Goal: Task Accomplishment & Management: Use online tool/utility

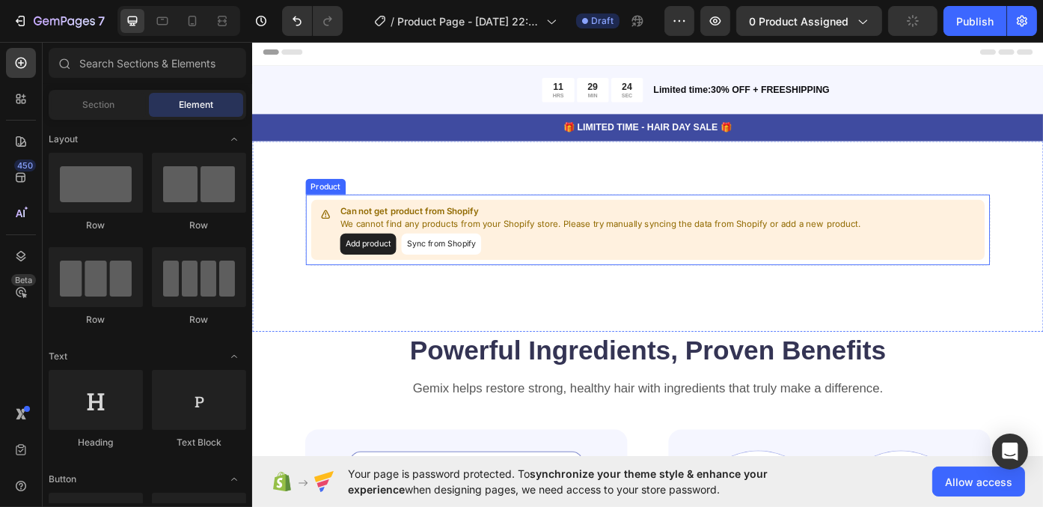
click at [383, 270] on button "Add product" at bounding box center [383, 271] width 64 height 24
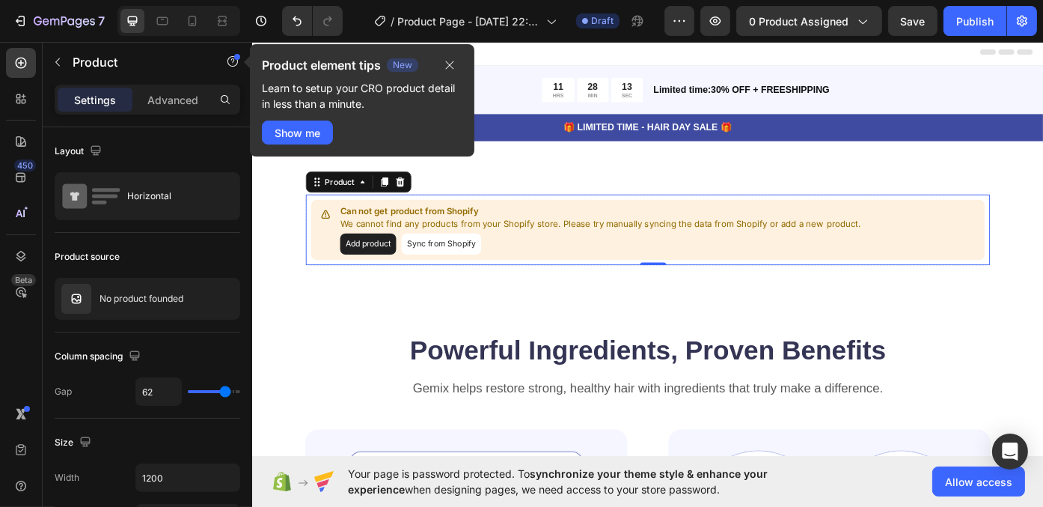
click at [397, 267] on button "Add product" at bounding box center [383, 271] width 64 height 24
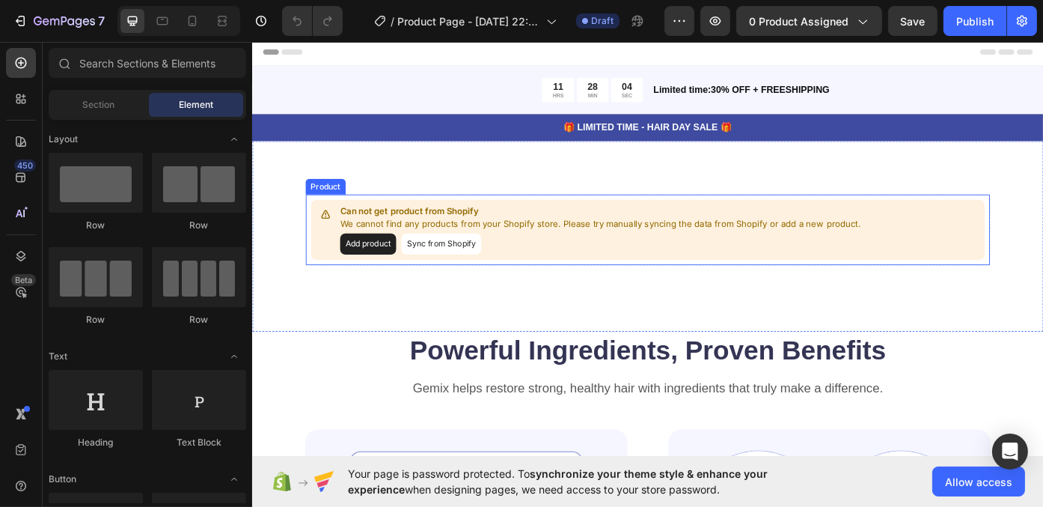
click at [453, 271] on button "Sync from Shopify" at bounding box center [466, 271] width 91 height 24
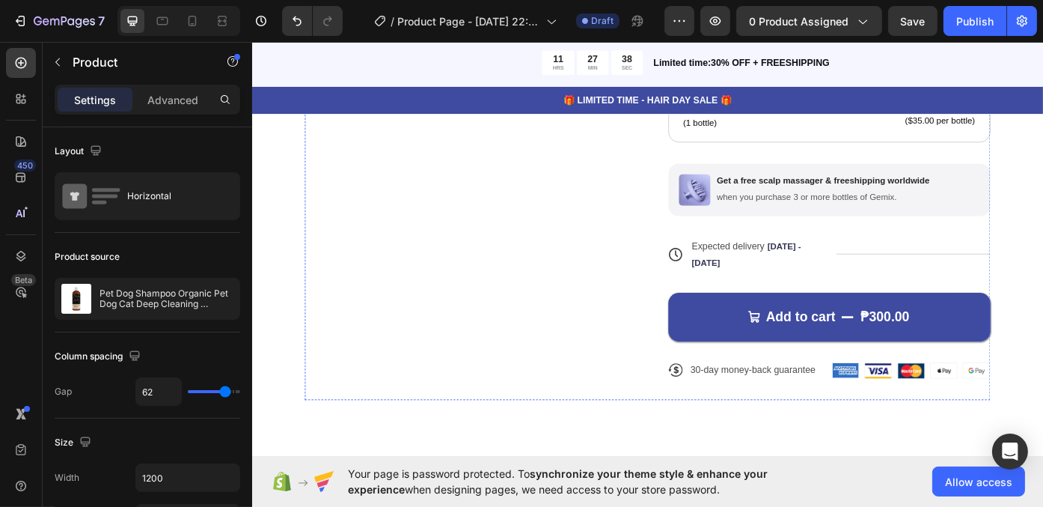
scroll to position [150, 0]
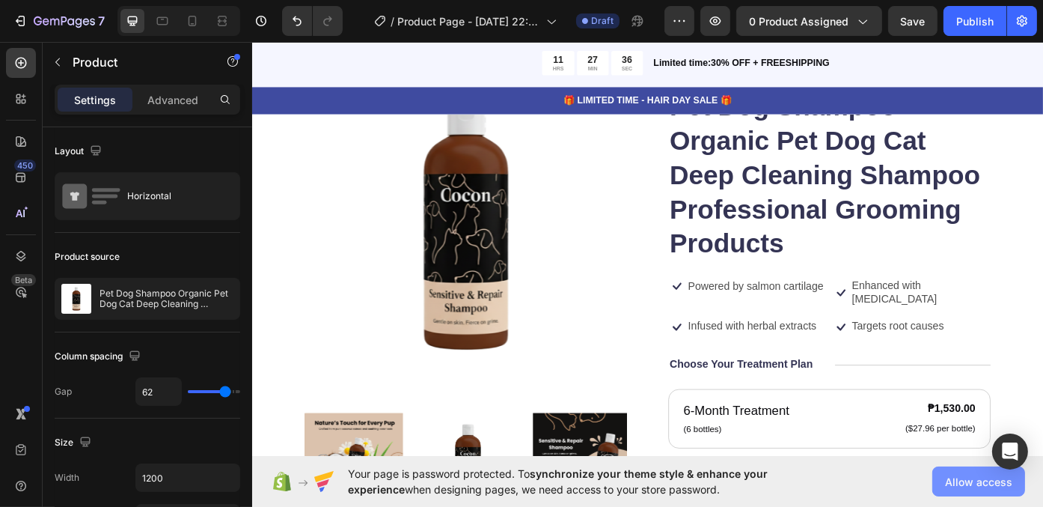
click at [959, 480] on span "Allow access" at bounding box center [978, 482] width 67 height 16
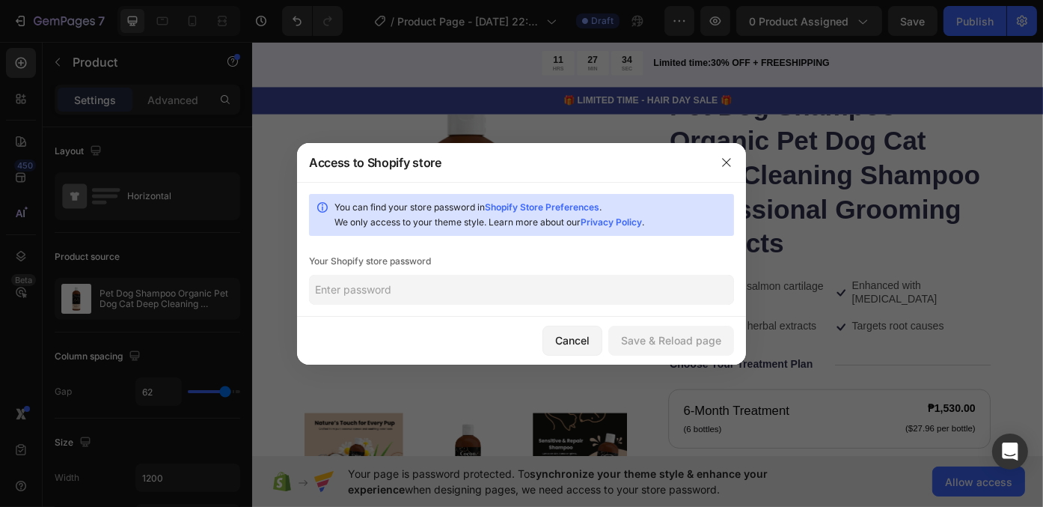
click at [490, 291] on input "text" at bounding box center [521, 290] width 425 height 30
click at [470, 299] on input "text" at bounding box center [521, 290] width 425 height 30
paste input "durtee"
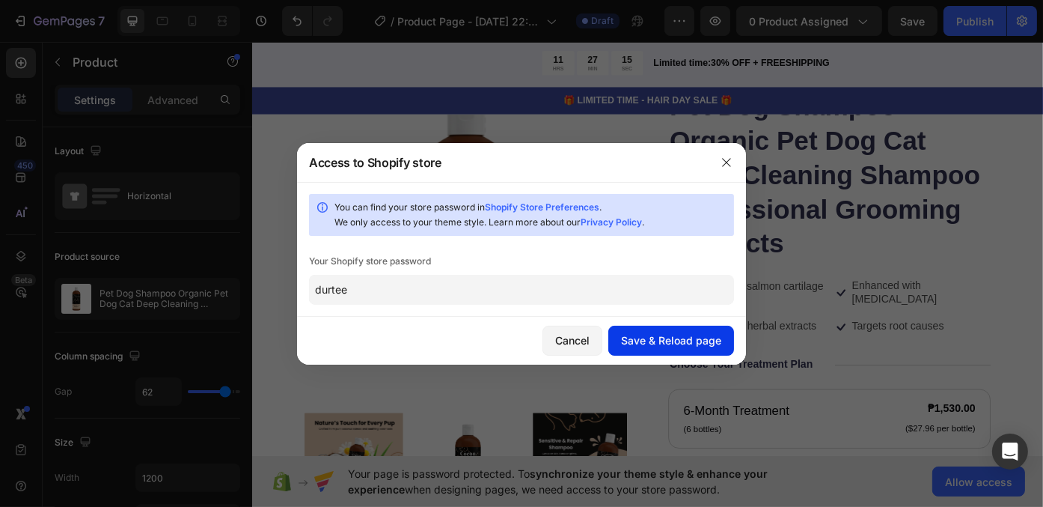
type input "durtee"
click at [653, 350] on button "Save & Reload page" at bounding box center [671, 340] width 126 height 30
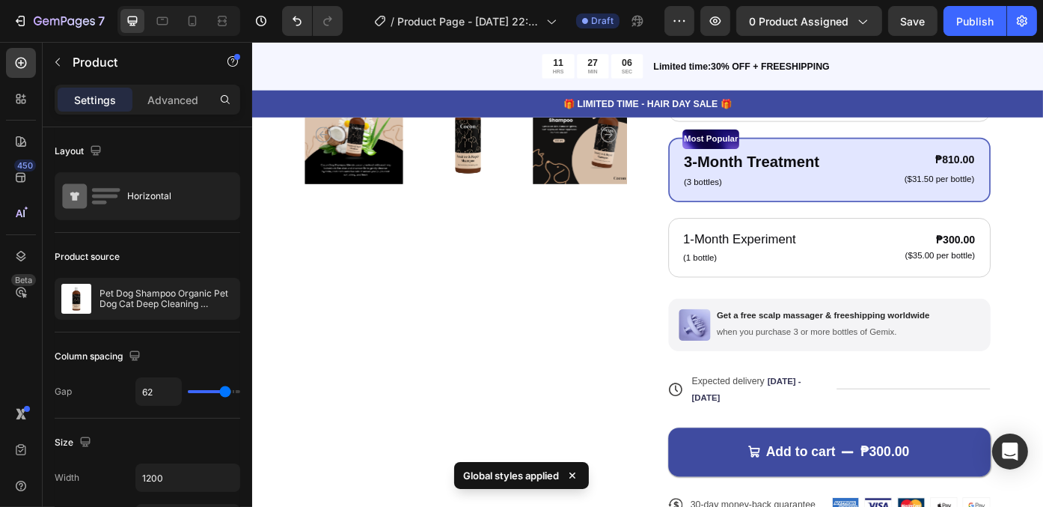
scroll to position [374, 0]
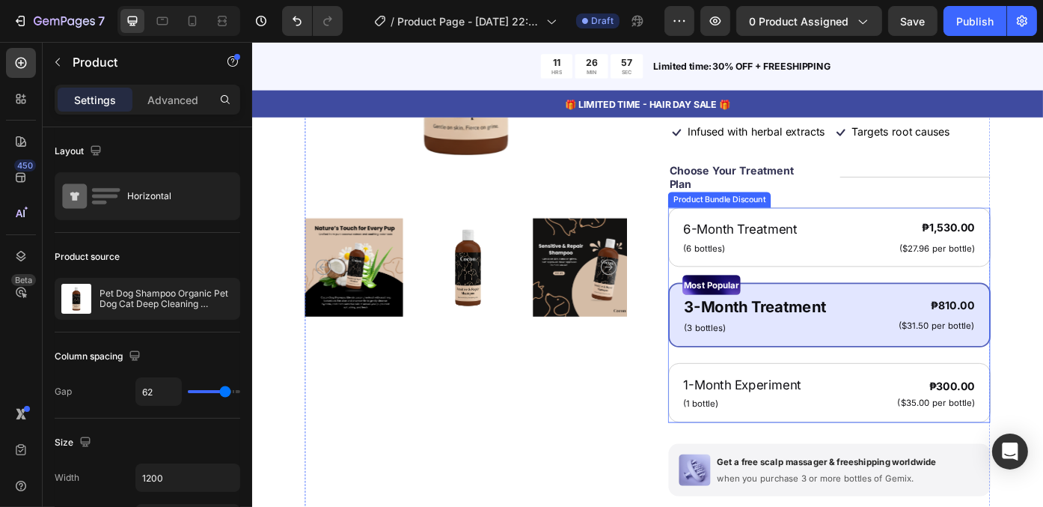
click at [797, 316] on div "6-Month Treatment Text Block (6 bottles) Text Block ₱1,530.00 Product Price Pro…" at bounding box center [907, 352] width 366 height 244
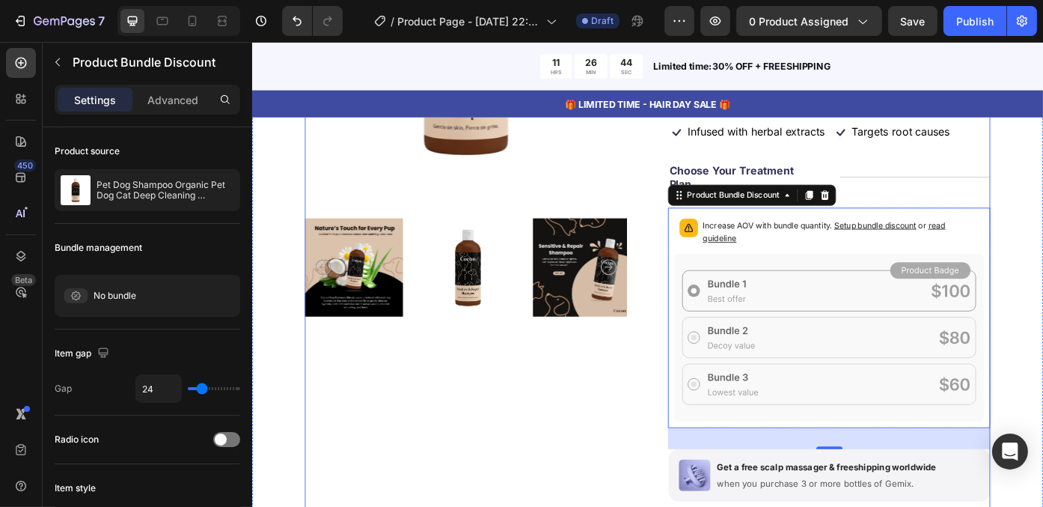
click at [575, 385] on div "Product Images" at bounding box center [494, 308] width 366 height 929
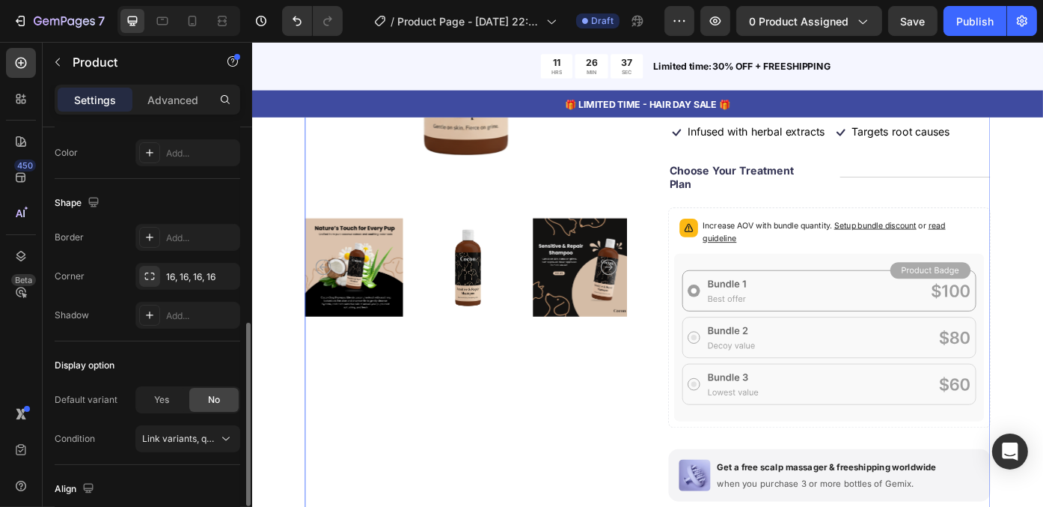
scroll to position [0, 0]
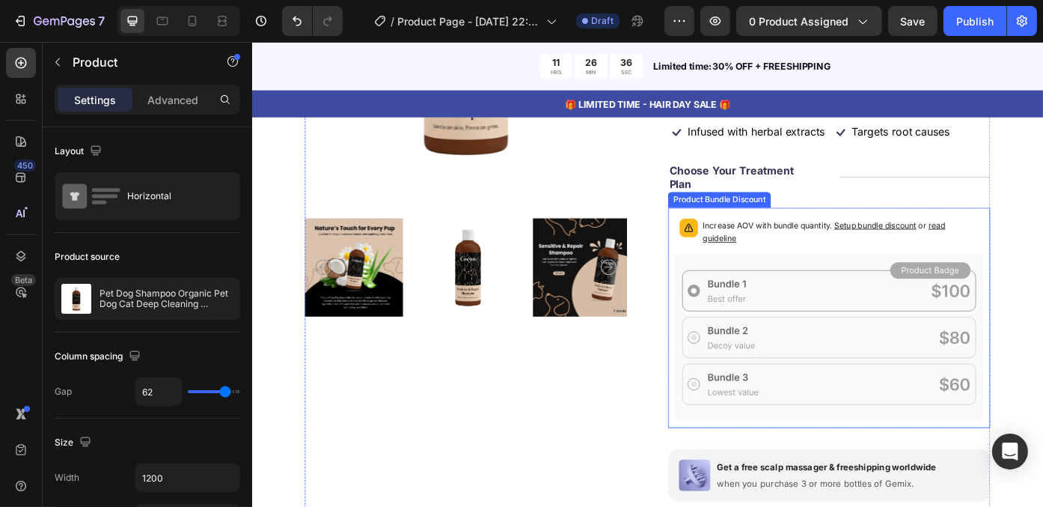
click at [871, 472] on icon at bounding box center [906, 377] width 352 height 190
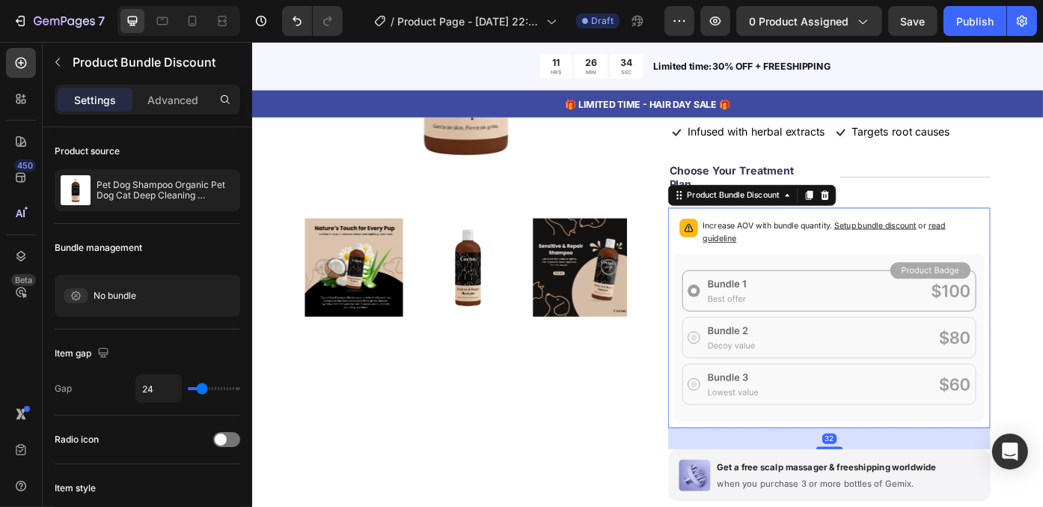
click at [866, 343] on icon at bounding box center [906, 377] width 352 height 190
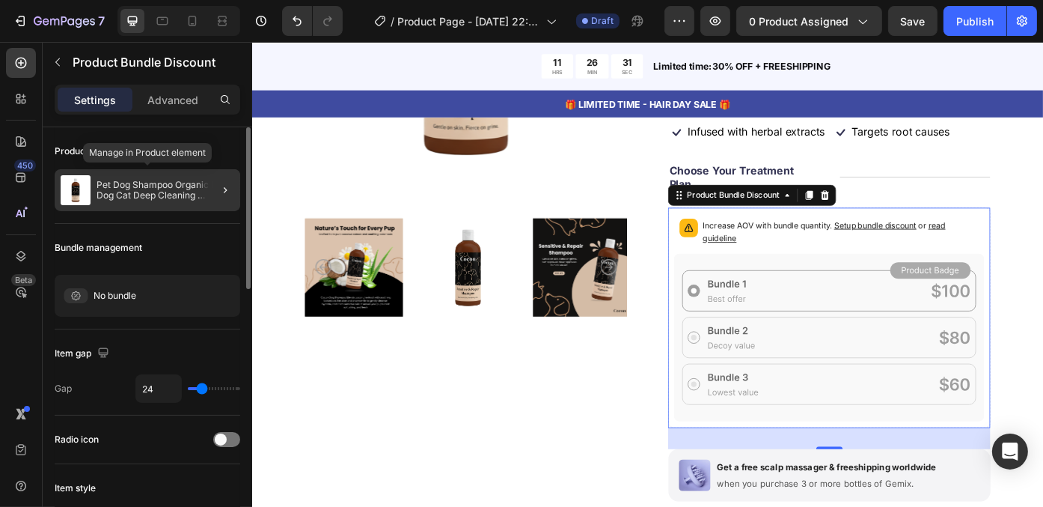
click at [128, 187] on p "Pet Dog Shampoo Organic Pet Dog Cat Deep Cleaning Shampoo Professional Grooming…" at bounding box center [166, 190] width 138 height 21
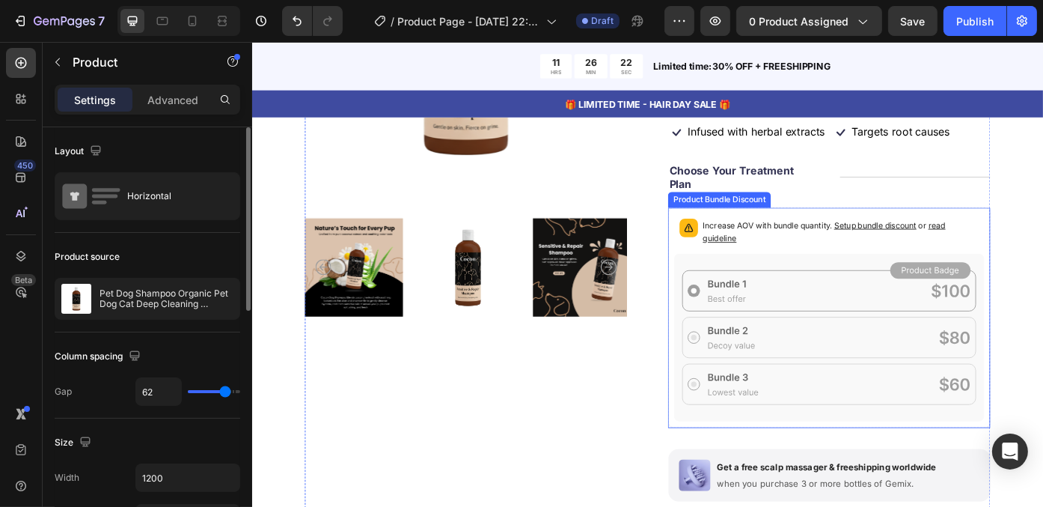
click at [973, 255] on span "Setup bundle discount" at bounding box center [959, 249] width 94 height 11
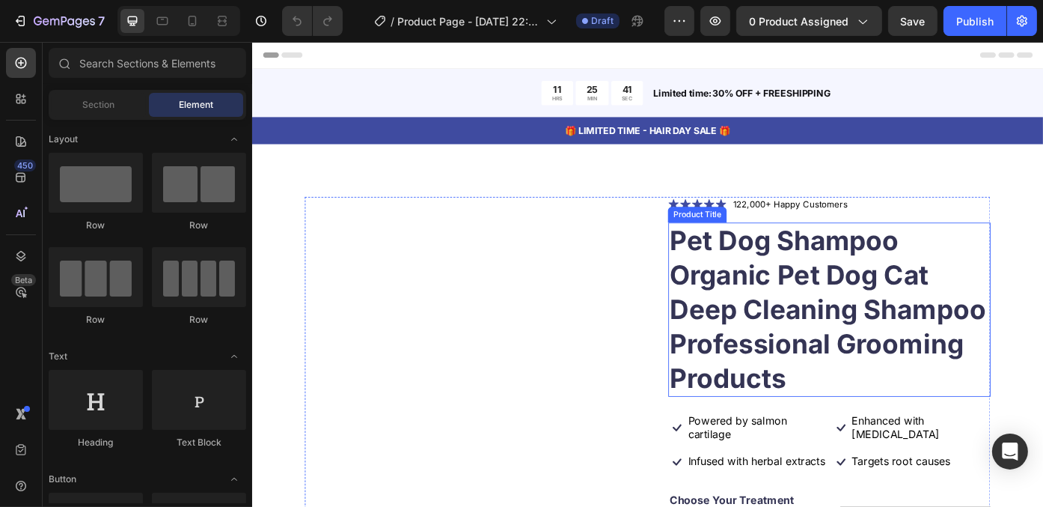
scroll to position [374, 0]
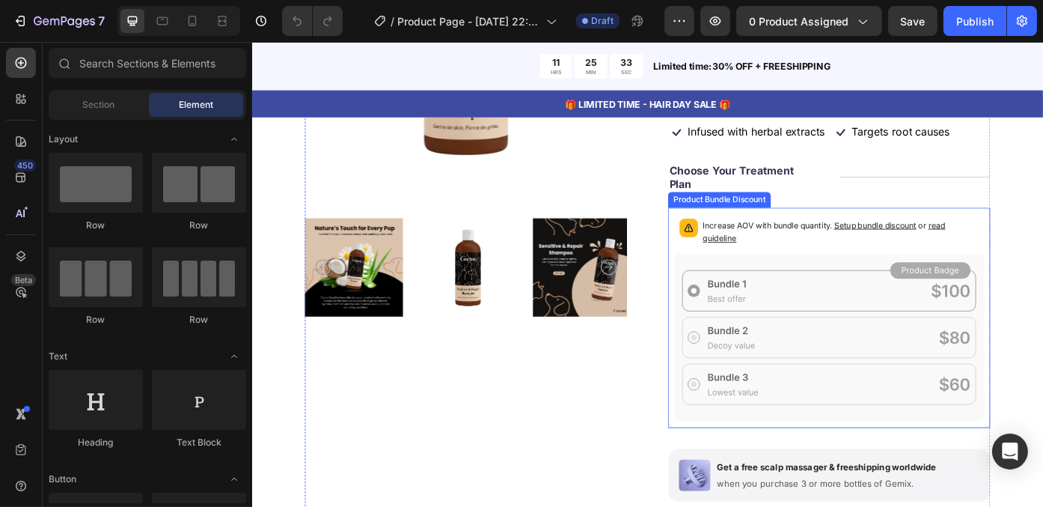
click at [887, 427] on icon at bounding box center [906, 377] width 352 height 190
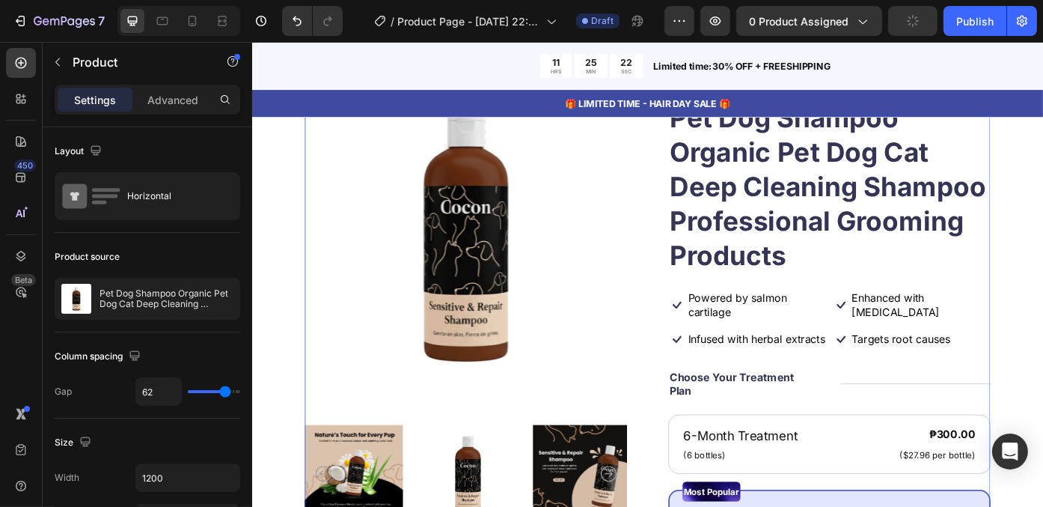
scroll to position [0, 0]
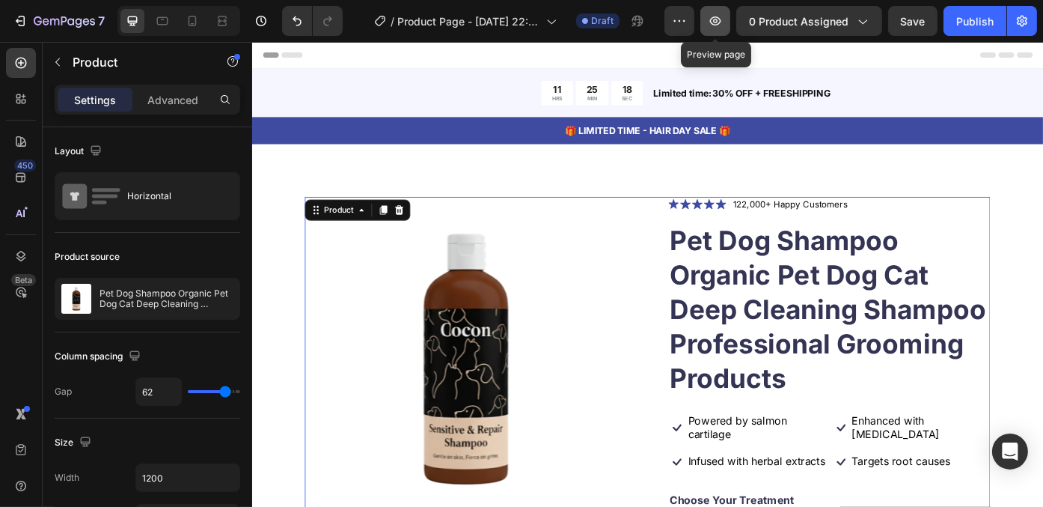
click at [712, 18] on icon "button" at bounding box center [715, 20] width 15 height 15
click at [723, 22] on icon "button" at bounding box center [715, 20] width 15 height 15
click at [963, 33] on button "Publish" at bounding box center [975, 21] width 63 height 30
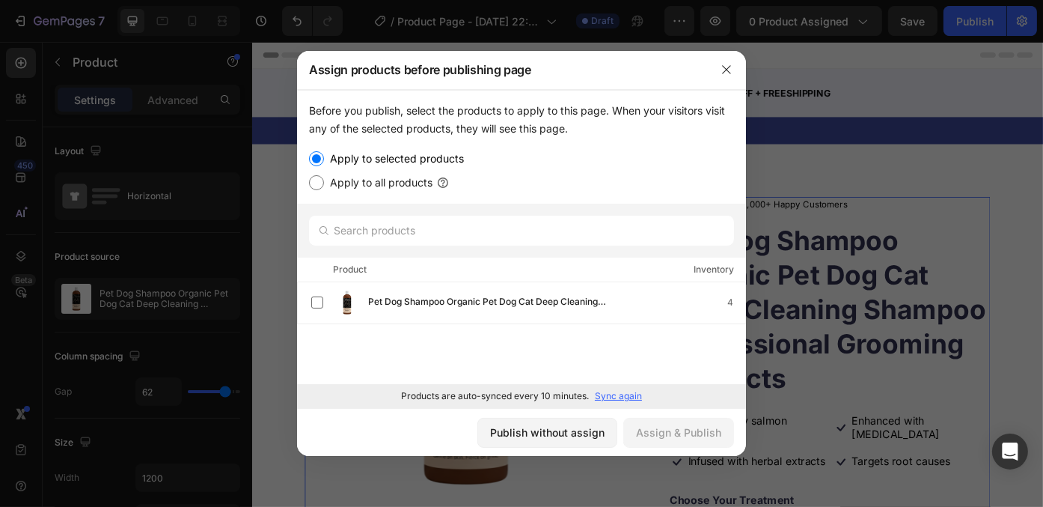
click at [322, 186] on input "Apply to all products" at bounding box center [316, 182] width 15 height 15
radio input "true"
click at [675, 433] on div "Assign & Publish" at bounding box center [678, 432] width 85 height 16
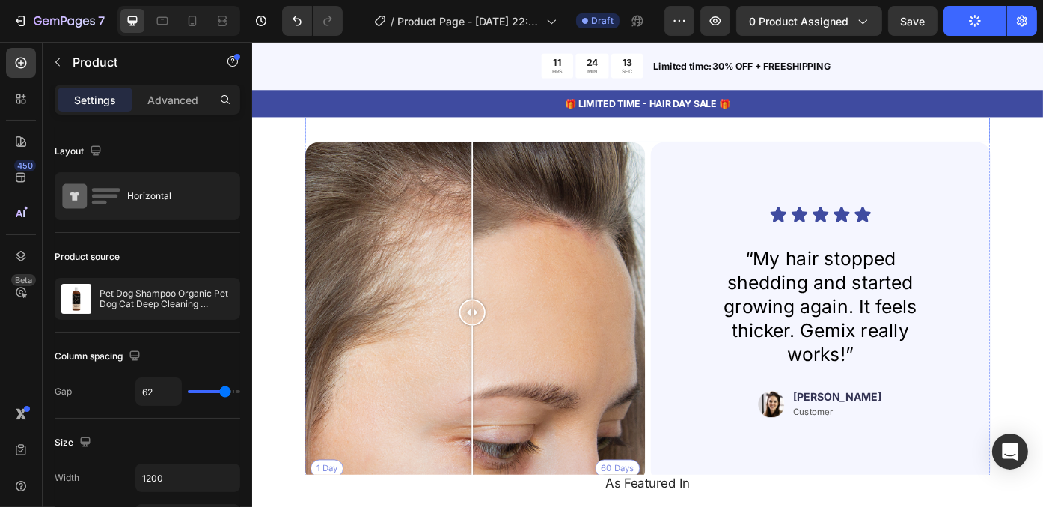
scroll to position [3592, 0]
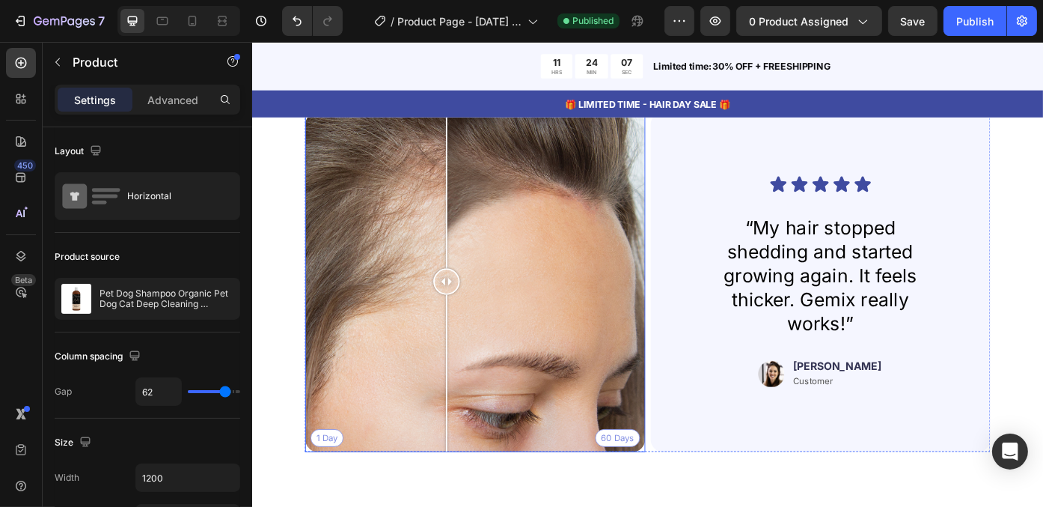
drag, startPoint x: 500, startPoint y: 310, endPoint x: 471, endPoint y: 333, distance: 36.7
click at [471, 333] on div at bounding box center [472, 314] width 30 height 386
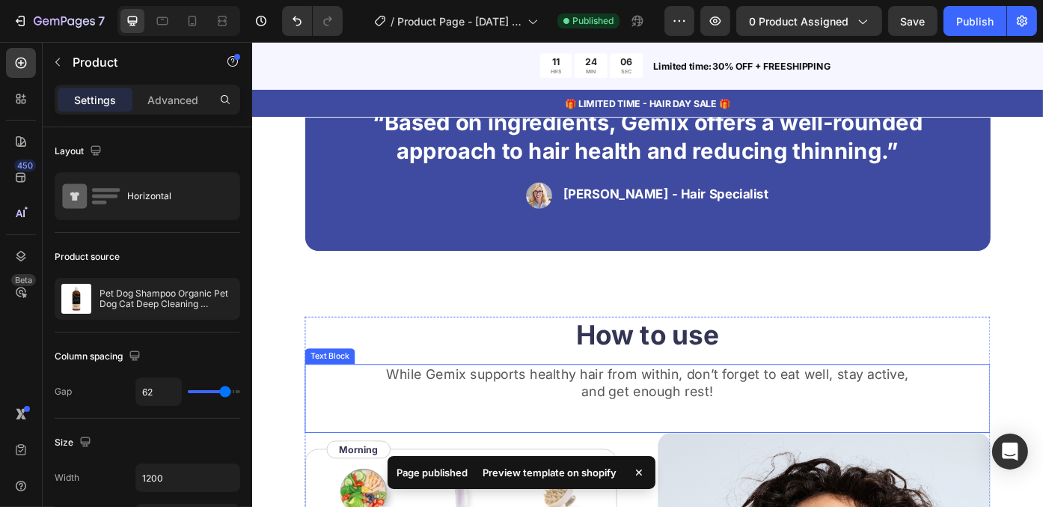
scroll to position [2544, 0]
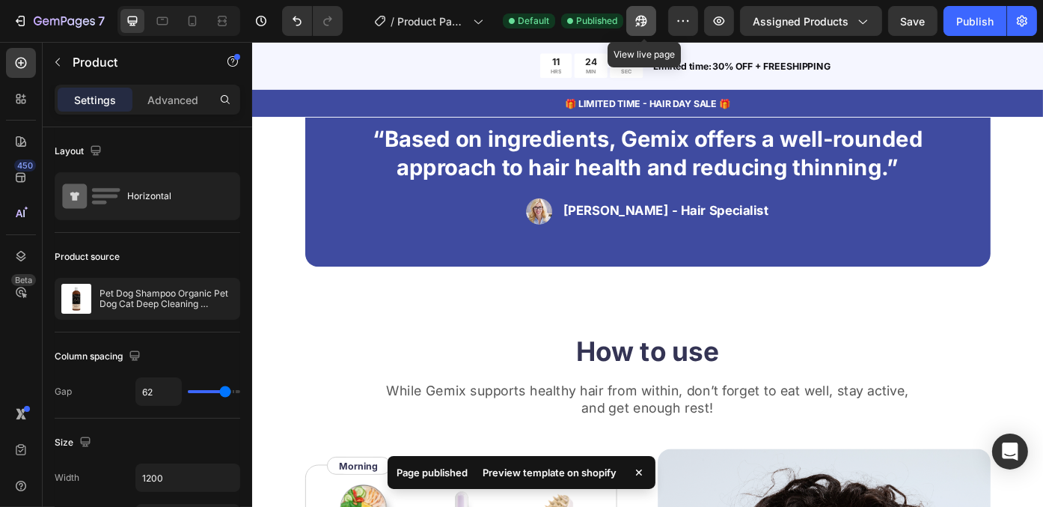
click at [632, 25] on button "button" at bounding box center [641, 21] width 30 height 30
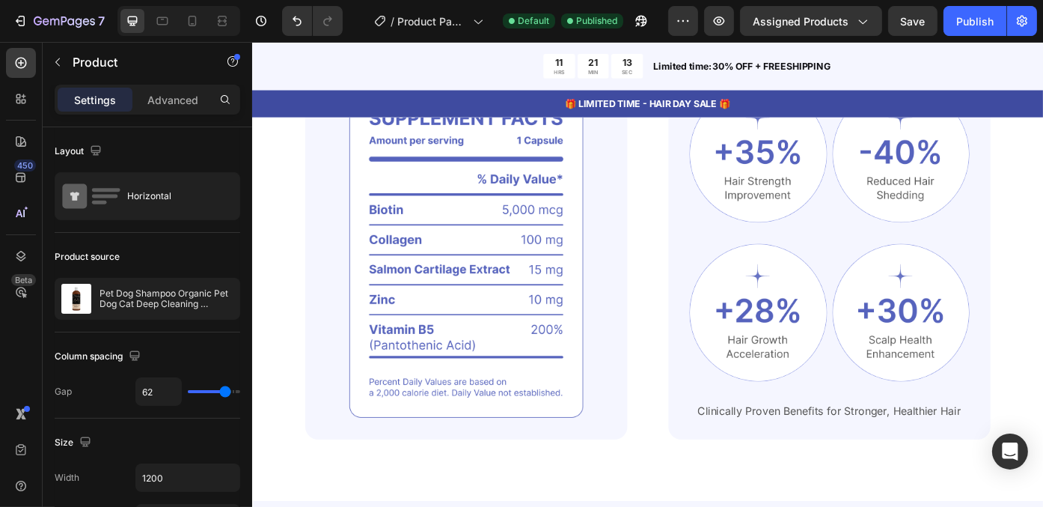
scroll to position [299, 0]
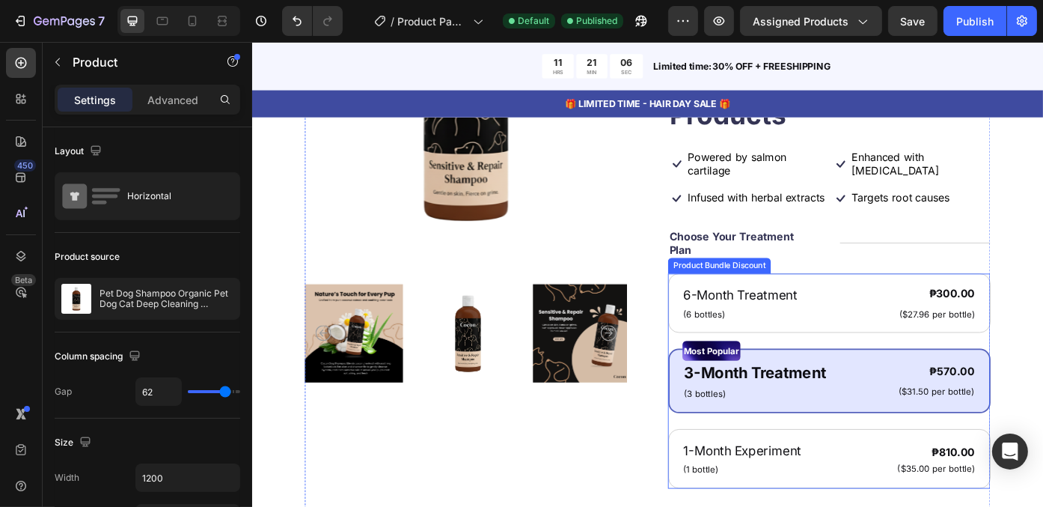
click at [828, 390] on div "6-Month Treatment Text Block (6 bottles) Text Block ₱300.00 Product Price Produ…" at bounding box center [907, 427] width 366 height 244
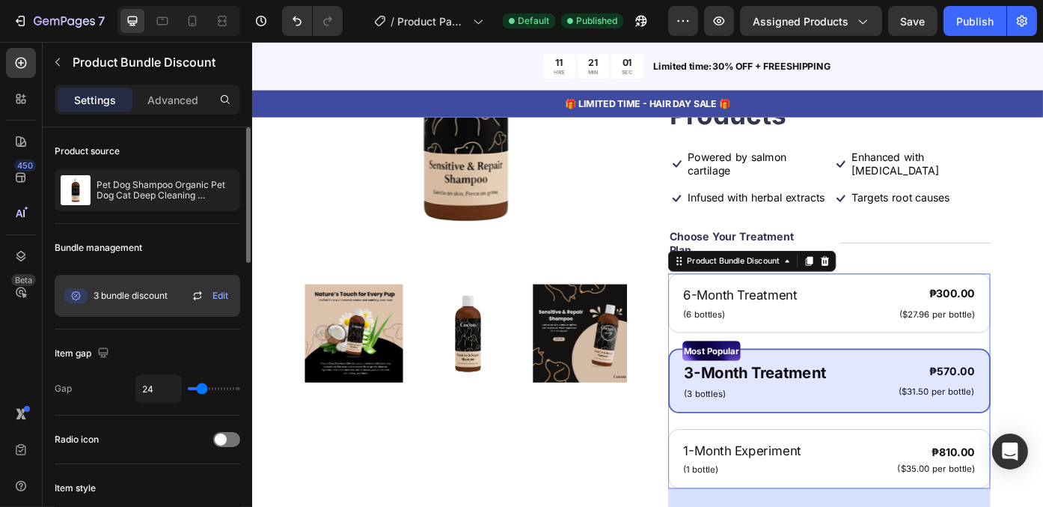
click at [218, 293] on span "Edit" at bounding box center [221, 295] width 16 height 13
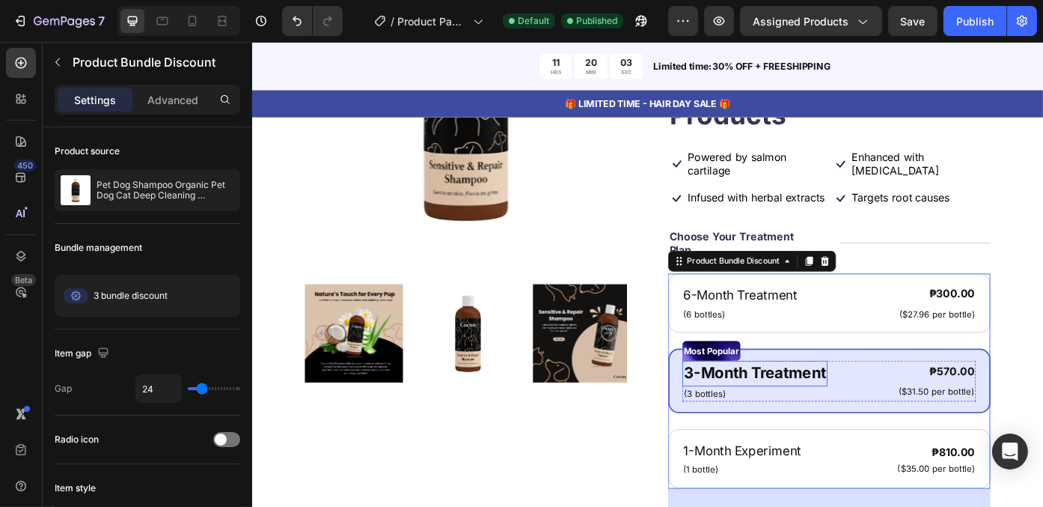
click at [864, 431] on p "3-Month Treatment" at bounding box center [823, 418] width 162 height 26
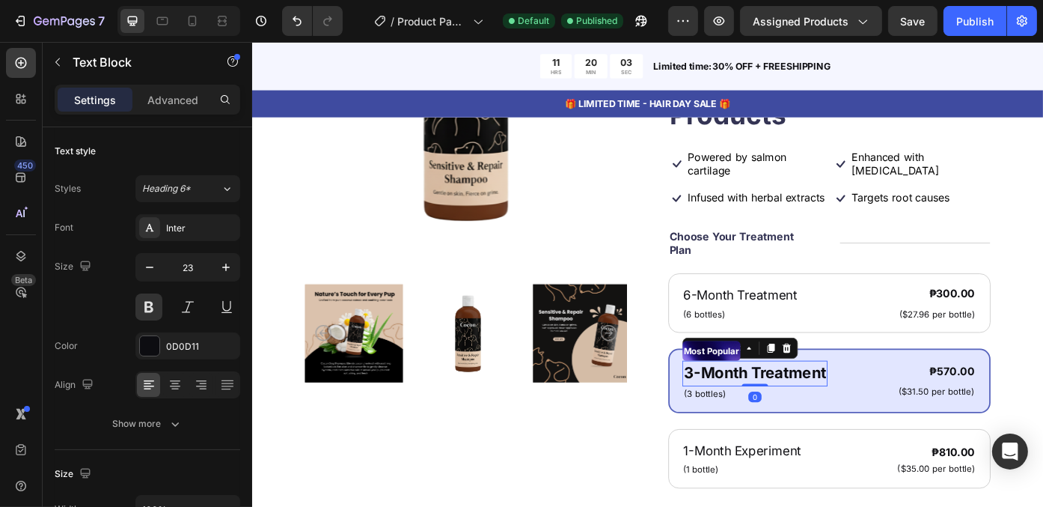
click at [868, 429] on p "3-Month Treatment" at bounding box center [823, 418] width 162 height 26
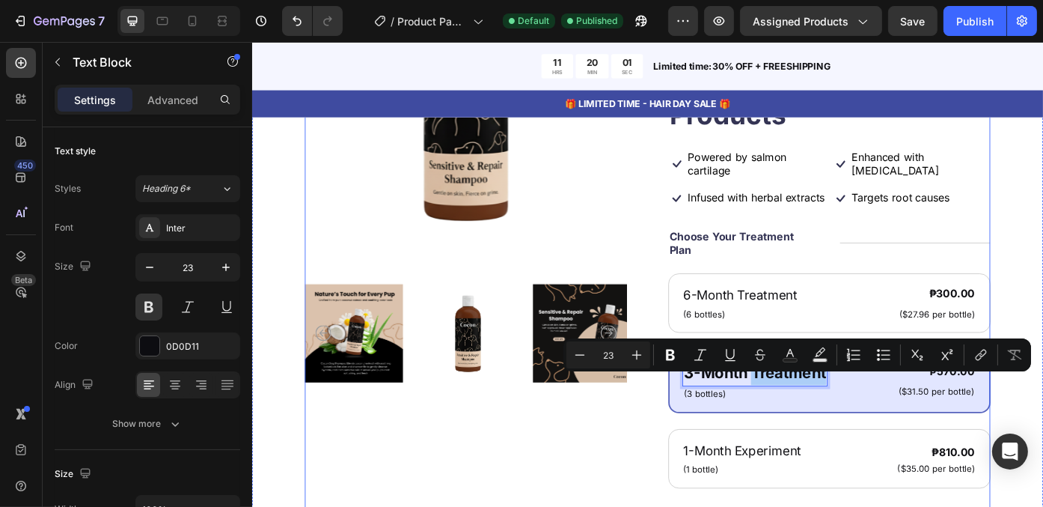
click at [659, 438] on div "Product Images" at bounding box center [494, 373] width 366 height 911
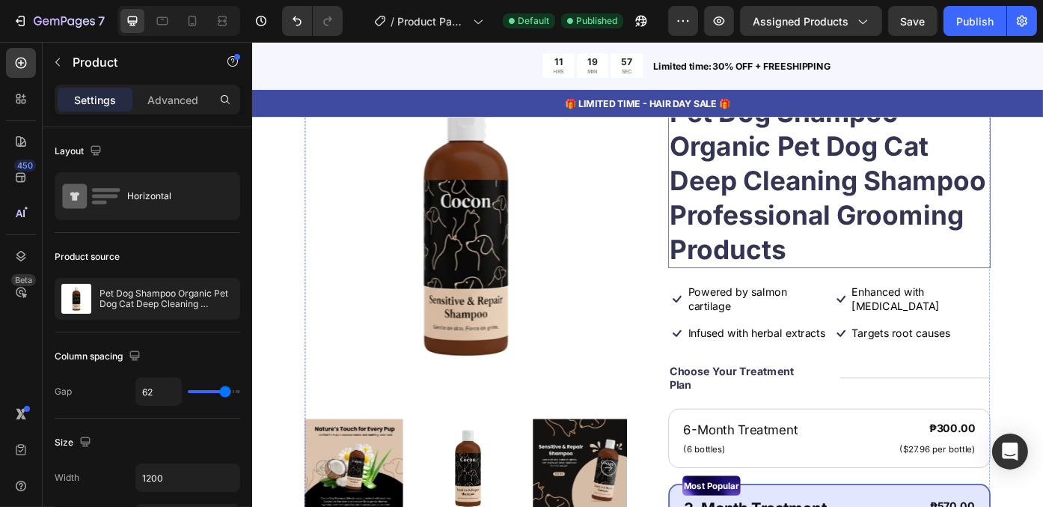
scroll to position [150, 0]
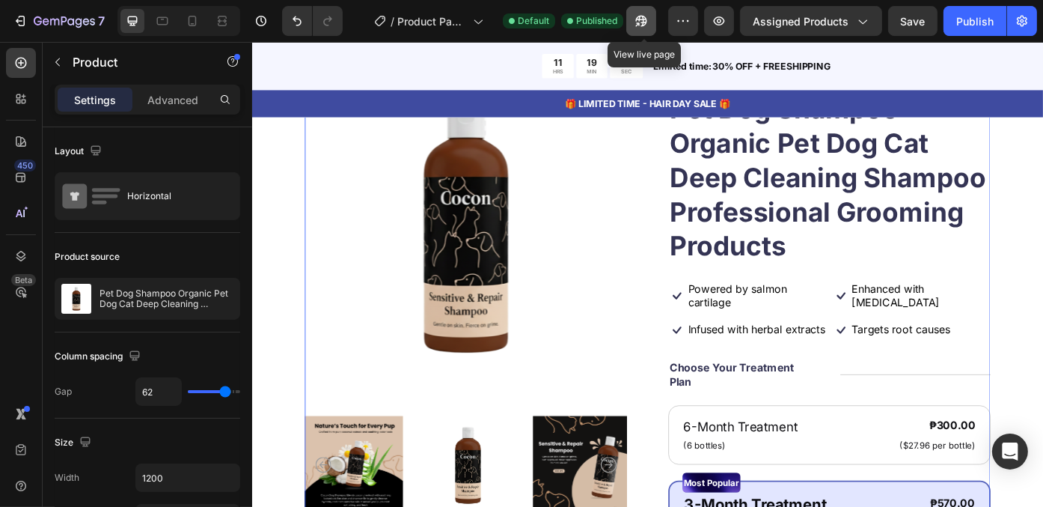
click at [652, 25] on button "button" at bounding box center [641, 21] width 30 height 30
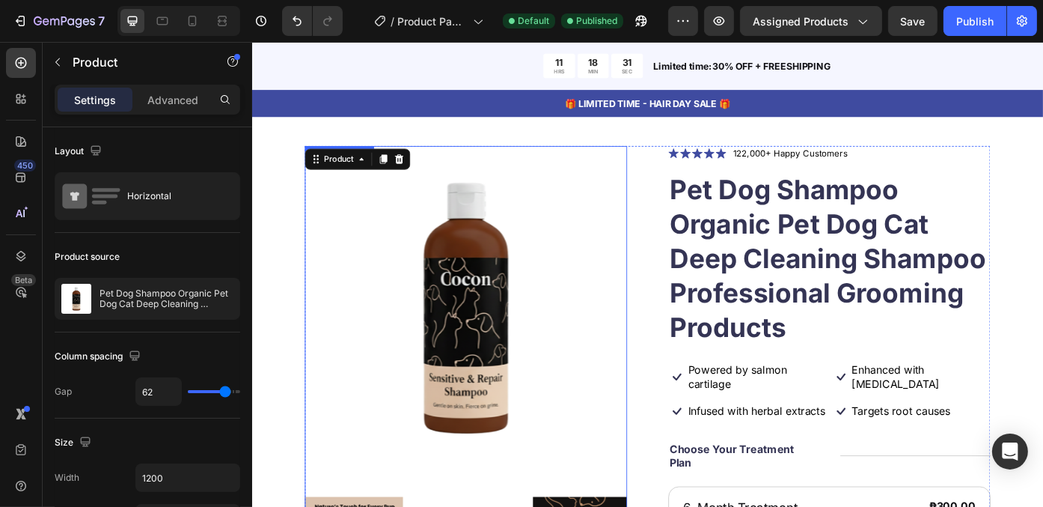
scroll to position [0, 0]
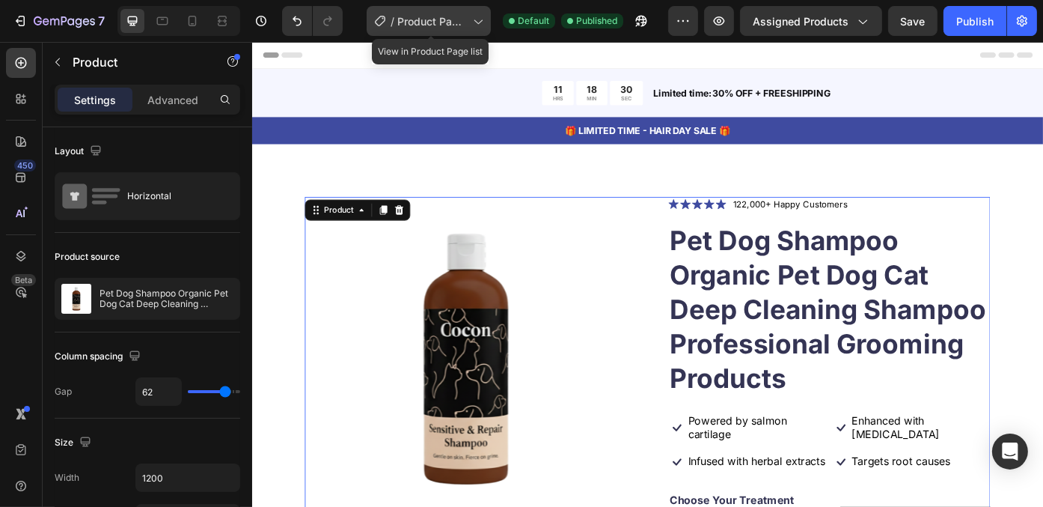
click at [424, 18] on span "Product Page - [DATE] 22:59:57" at bounding box center [432, 21] width 70 height 16
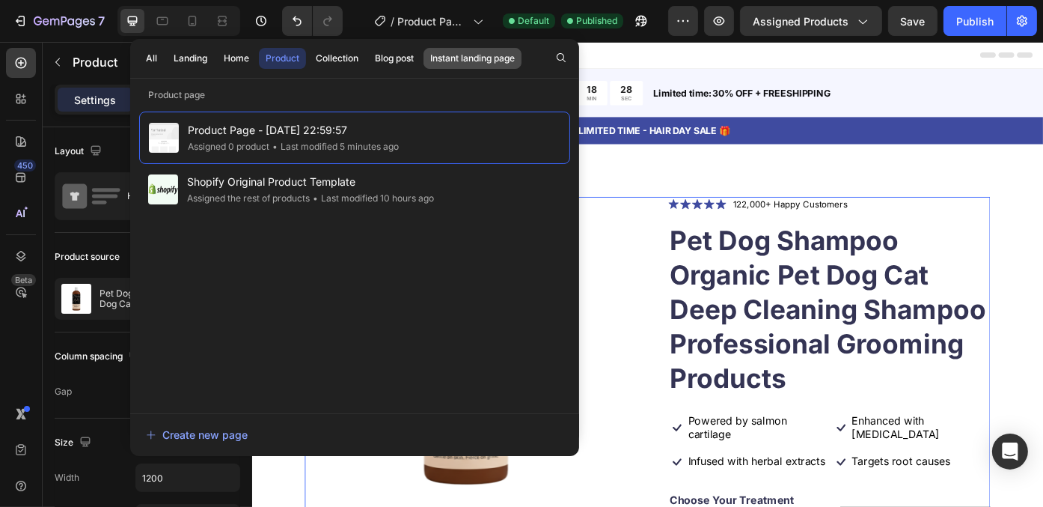
click at [442, 55] on div "Instant landing page" at bounding box center [472, 58] width 85 height 13
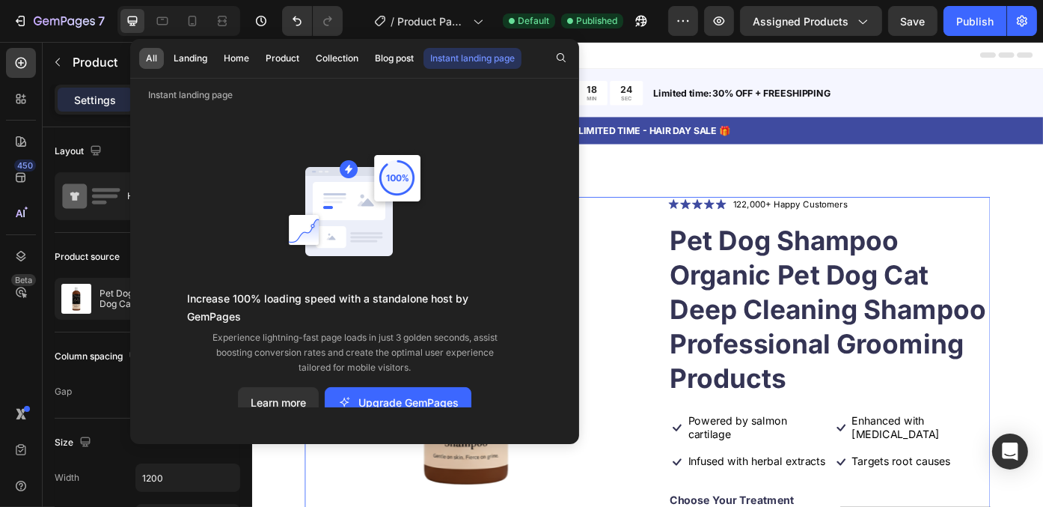
click at [153, 58] on div "All" at bounding box center [151, 58] width 11 height 13
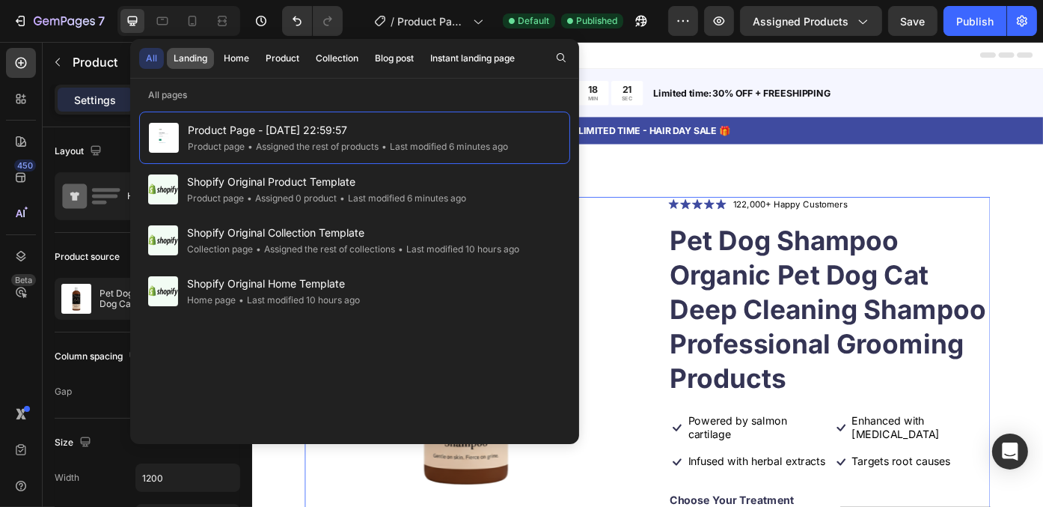
click at [191, 53] on div "Landing" at bounding box center [191, 58] width 34 height 13
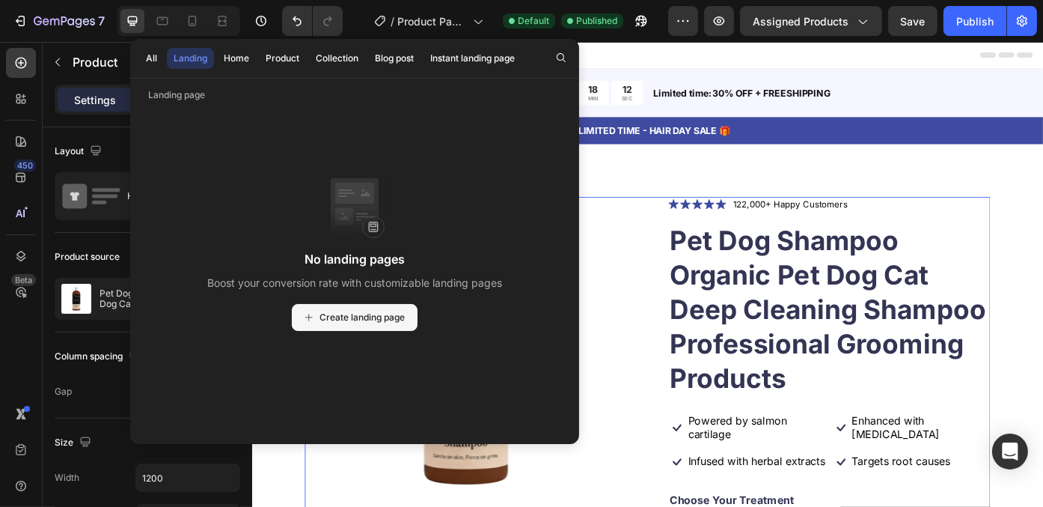
click at [367, 320] on span "Create landing page" at bounding box center [362, 317] width 85 height 13
click at [646, 20] on icon "button" at bounding box center [641, 20] width 15 height 15
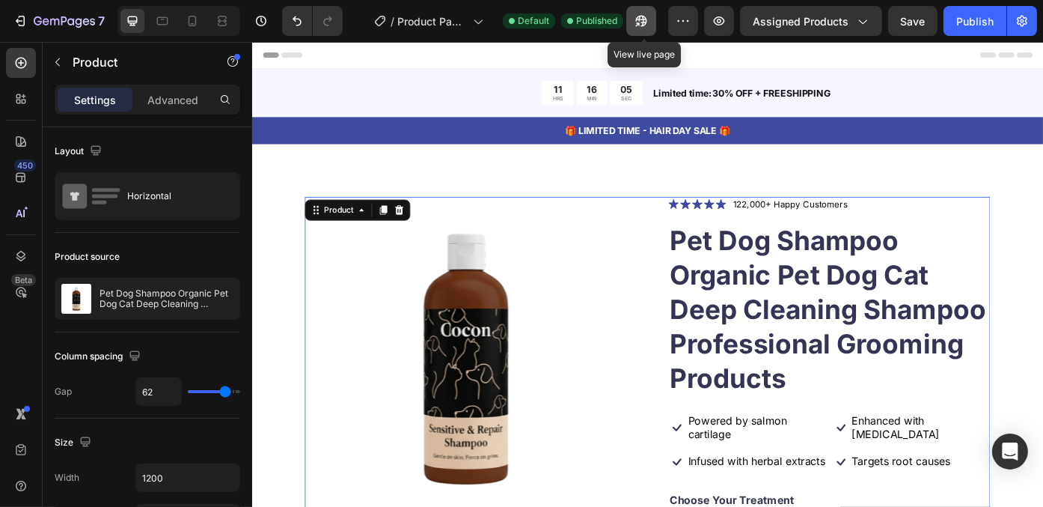
click at [643, 17] on icon "button" at bounding box center [641, 21] width 11 height 11
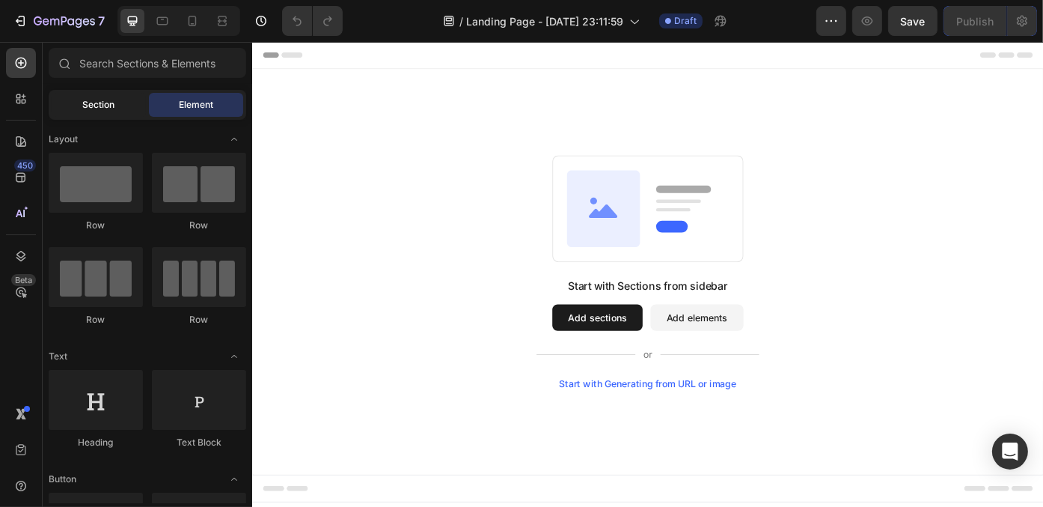
click at [100, 96] on div "Section" at bounding box center [99, 105] width 94 height 24
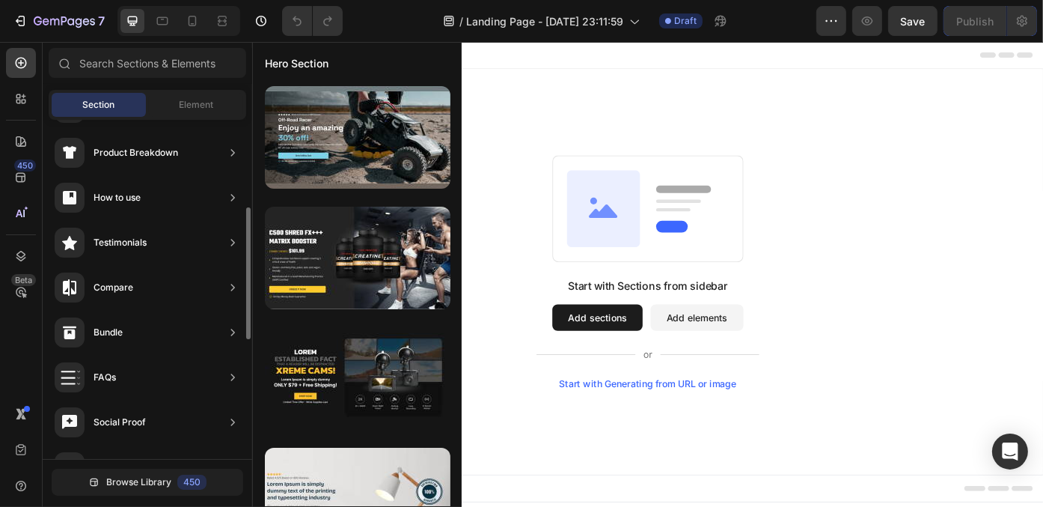
scroll to position [524, 0]
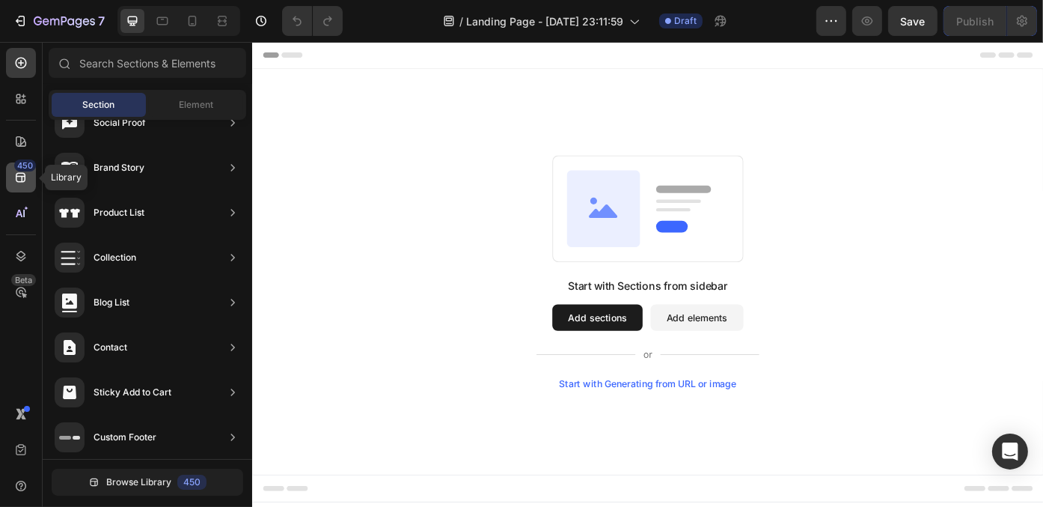
click at [22, 183] on icon at bounding box center [20, 177] width 15 height 15
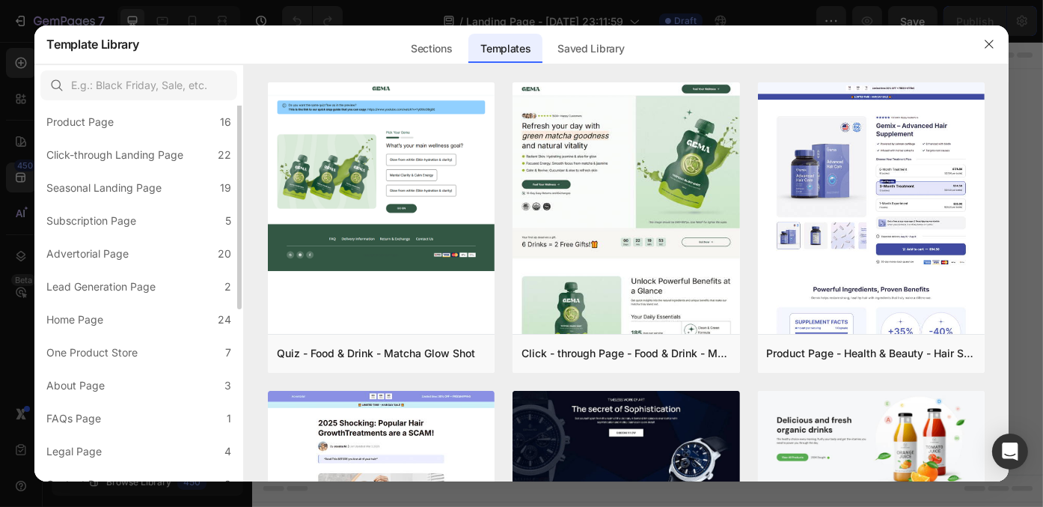
scroll to position [0, 0]
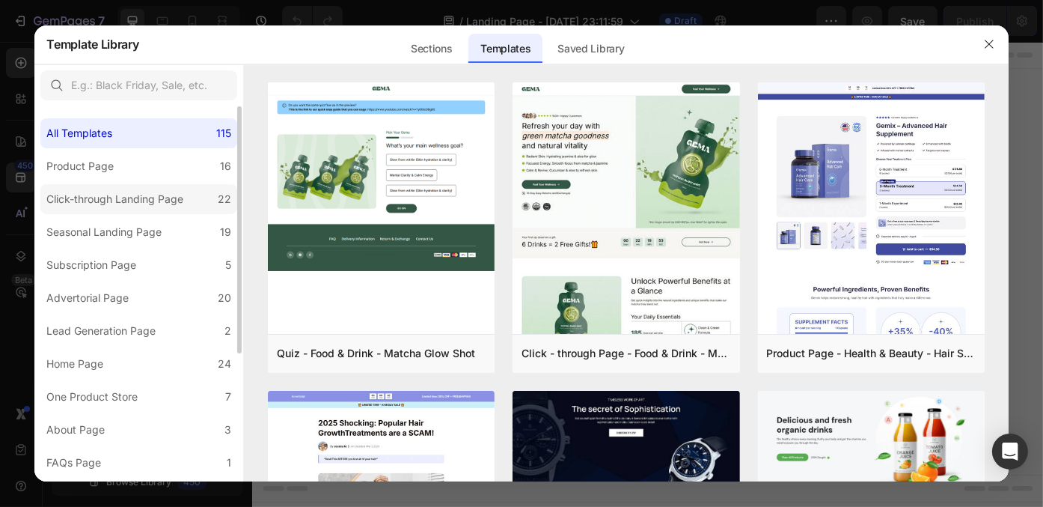
click at [128, 207] on div "Click-through Landing Page" at bounding box center [114, 199] width 137 height 18
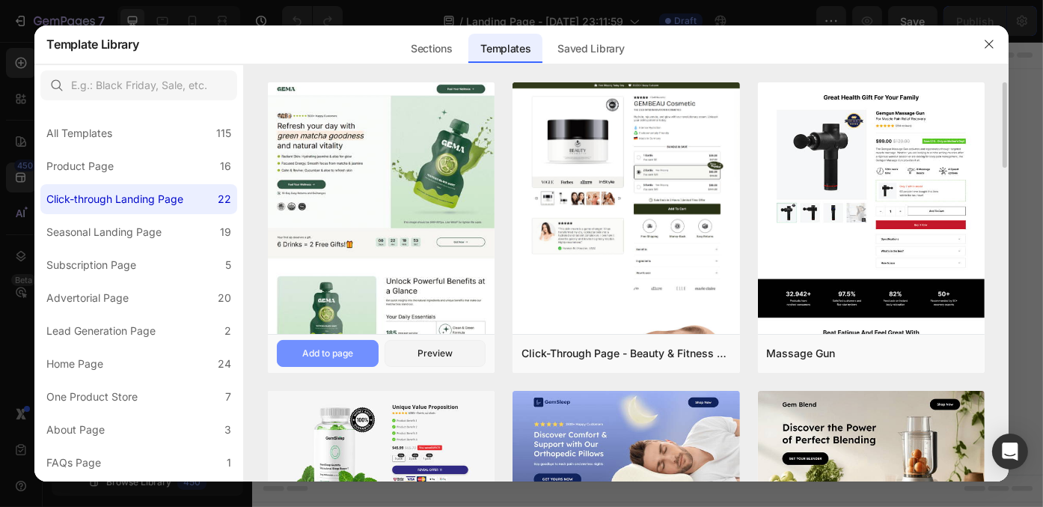
click at [340, 349] on div "Add to page" at bounding box center [327, 352] width 51 height 13
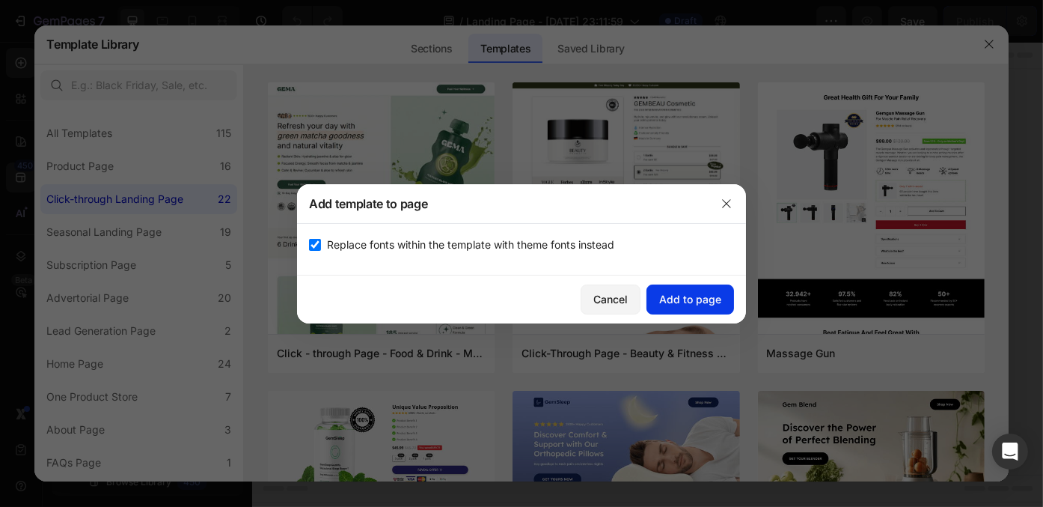
click at [687, 308] on button "Add to page" at bounding box center [690, 299] width 88 height 30
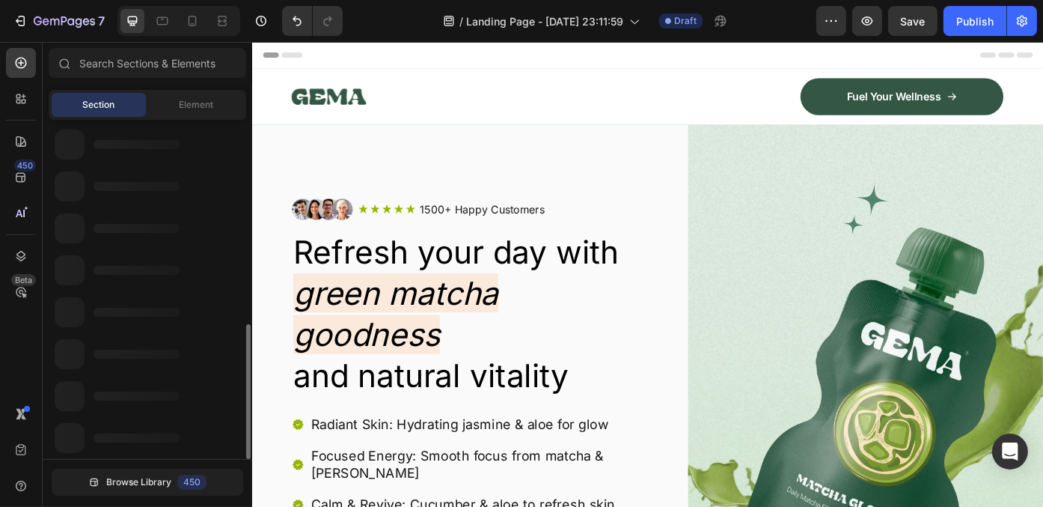
scroll to position [511, 0]
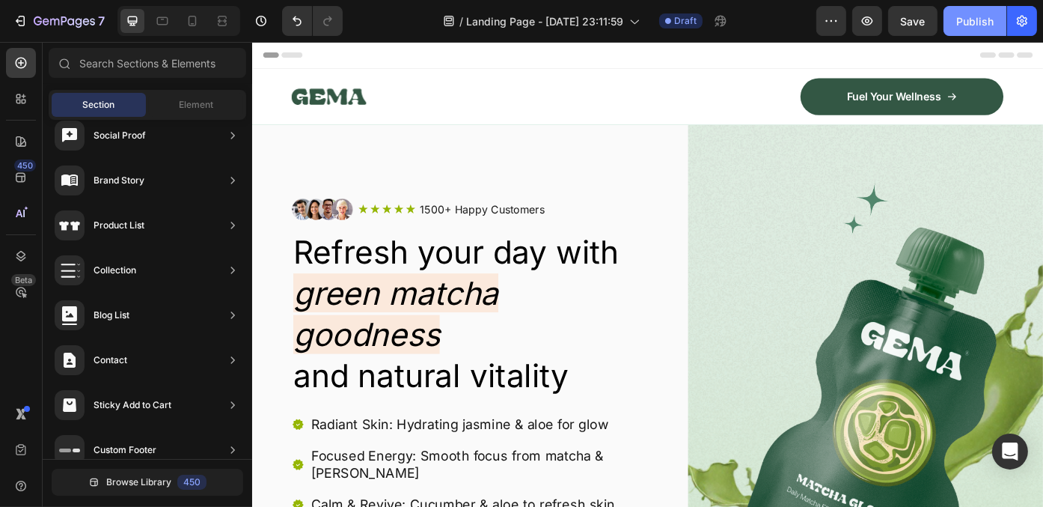
click at [964, 13] on div "Publish" at bounding box center [974, 21] width 37 height 16
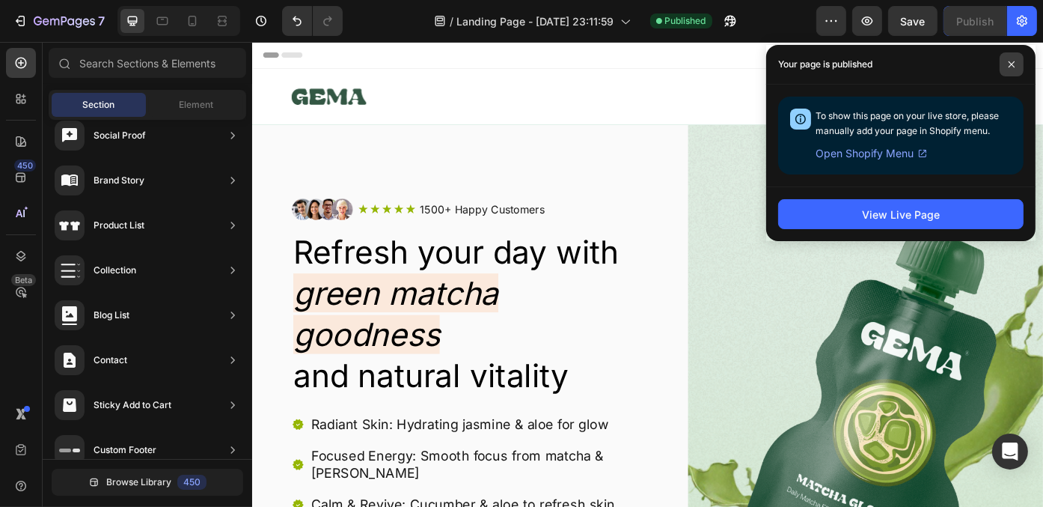
click at [1016, 62] on span at bounding box center [1012, 64] width 24 height 24
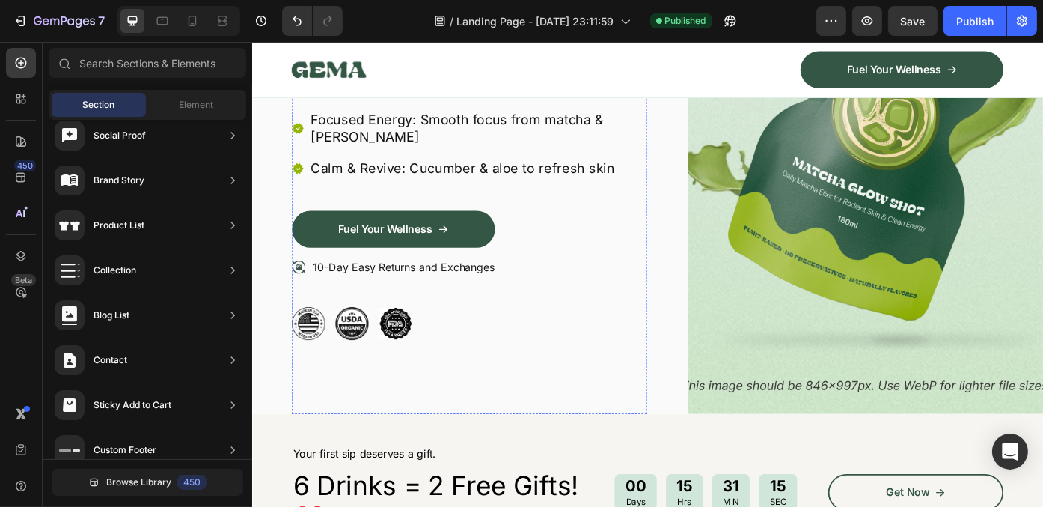
scroll to position [524, 0]
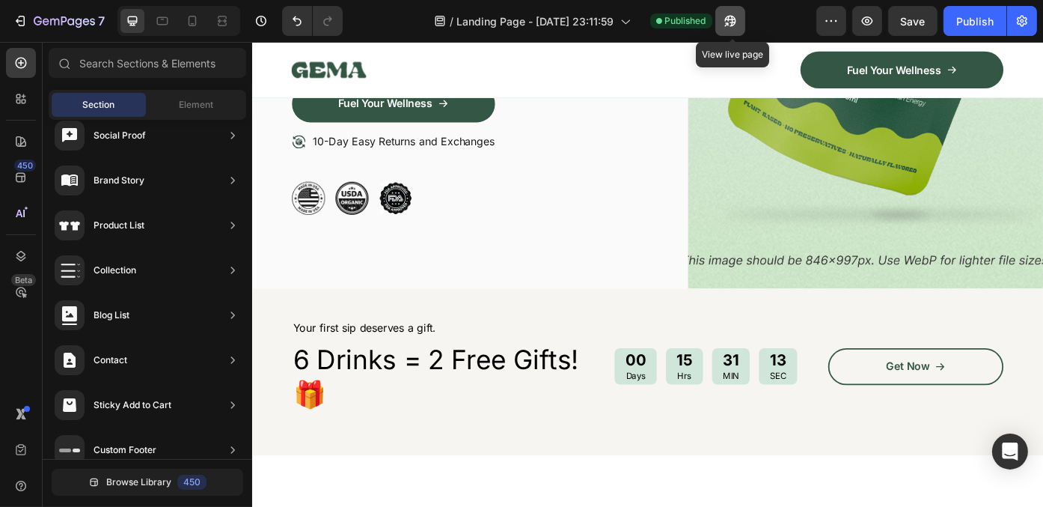
click at [724, 28] on button "button" at bounding box center [730, 21] width 30 height 30
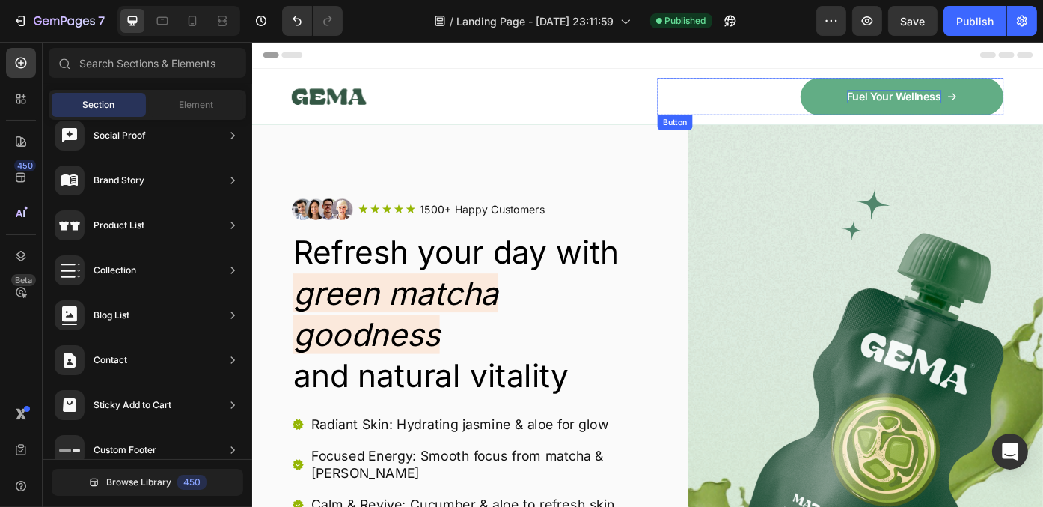
click at [958, 97] on p "Fuel Your Wellness" at bounding box center [980, 105] width 107 height 16
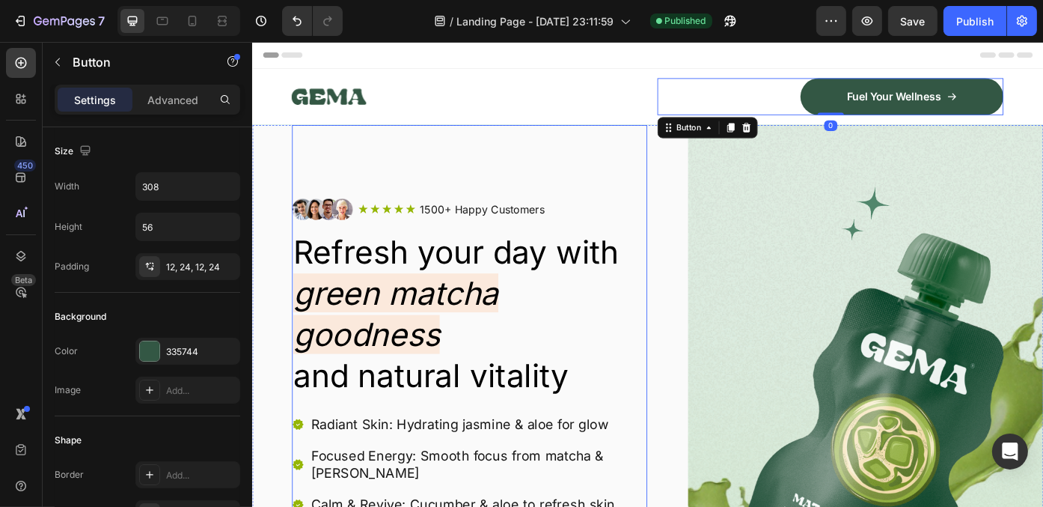
click at [631, 175] on div "Image Icon Icon Icon Icon Icon Icon List 1500+ Happy Customers Text Block Row R…" at bounding box center [497, 490] width 403 height 709
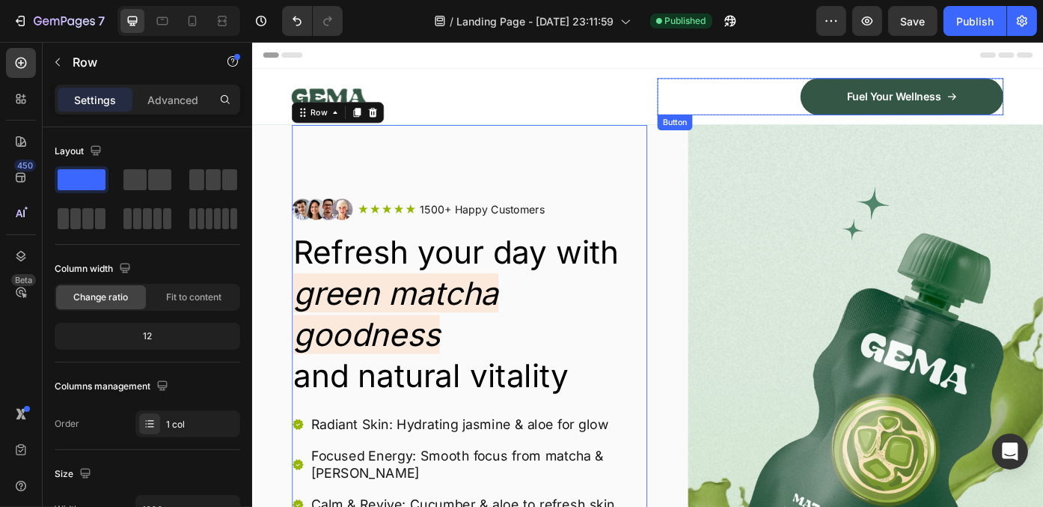
click at [856, 102] on div "Fuel Your Wellness Button" at bounding box center [908, 104] width 393 height 42
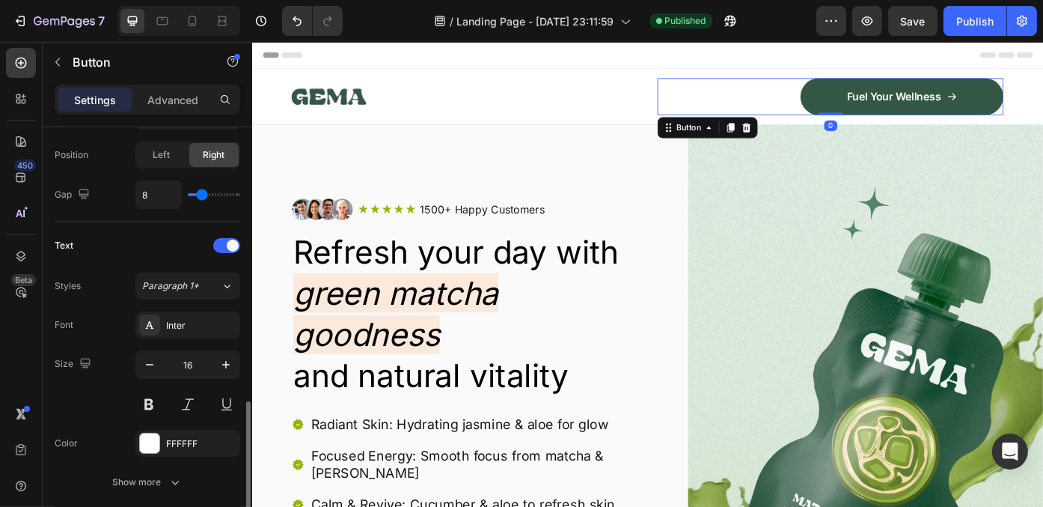
scroll to position [843, 0]
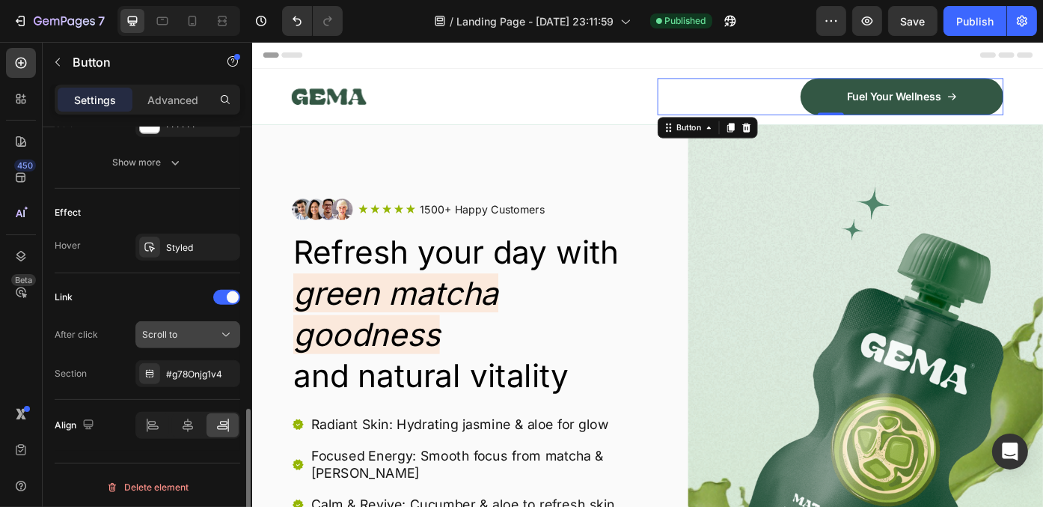
click at [180, 328] on div "Scroll to" at bounding box center [180, 334] width 76 height 13
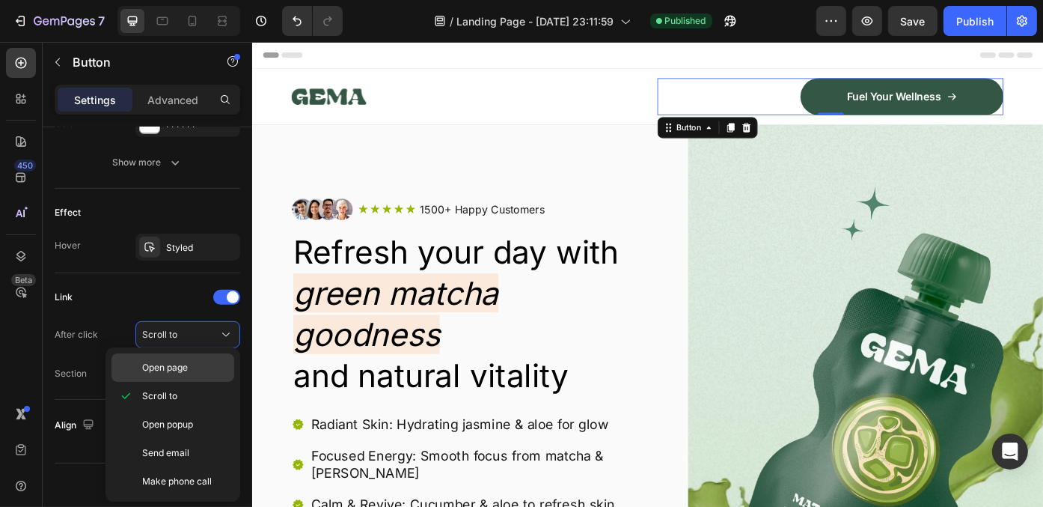
click at [190, 371] on p "Open page" at bounding box center [184, 367] width 85 height 13
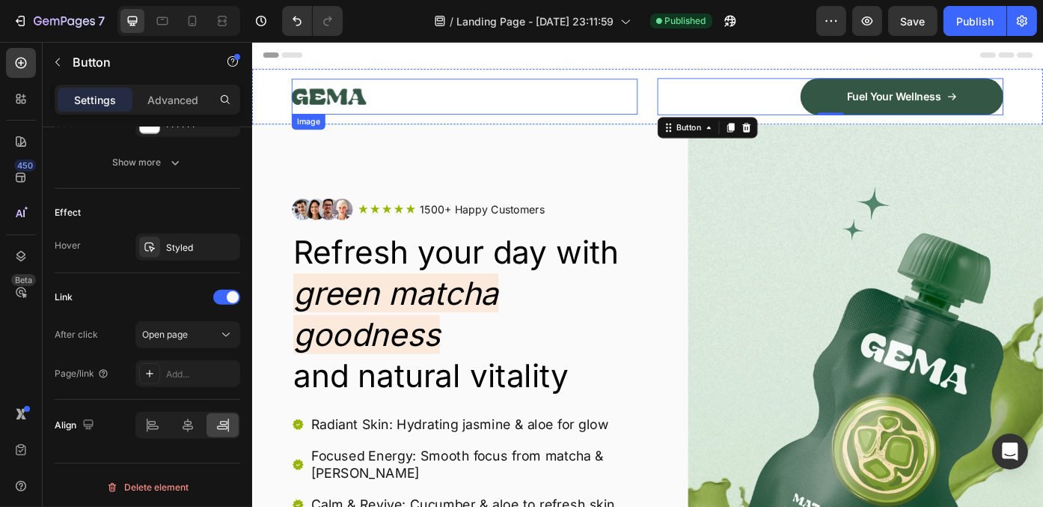
click at [333, 106] on img at bounding box center [338, 104] width 85 height 40
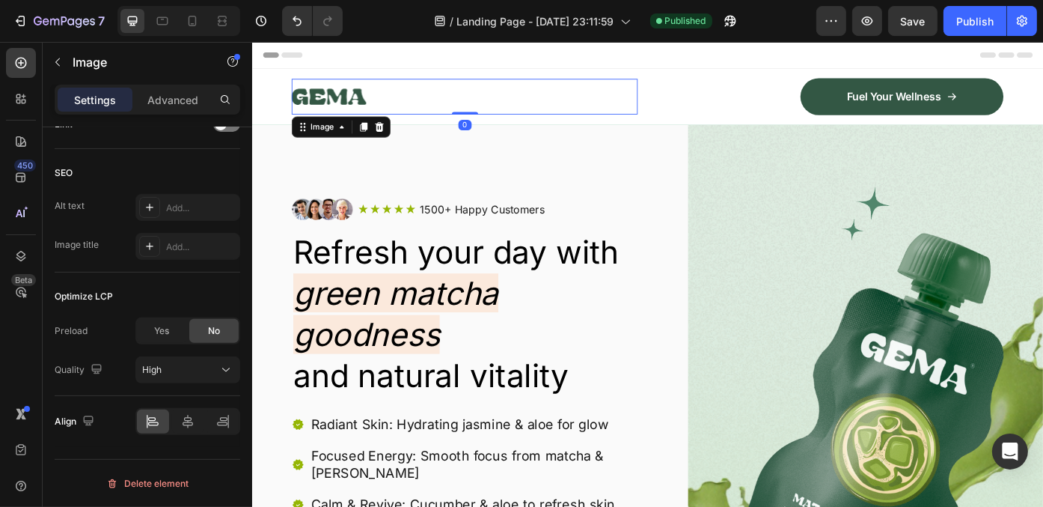
scroll to position [0, 0]
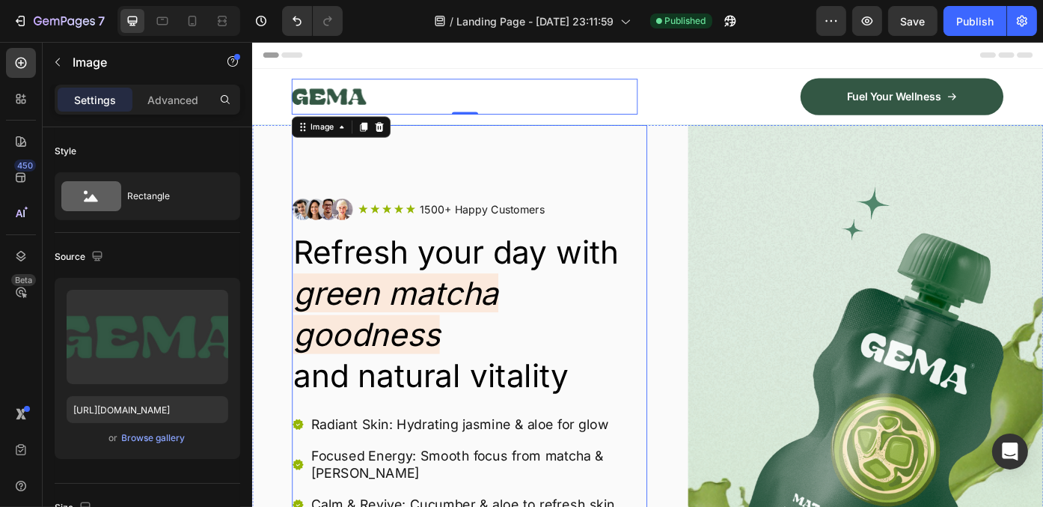
click at [591, 157] on div "Image Icon Icon Icon Icon Icon Icon List 1500+ Happy Customers Text Block Row R…" at bounding box center [497, 490] width 403 height 709
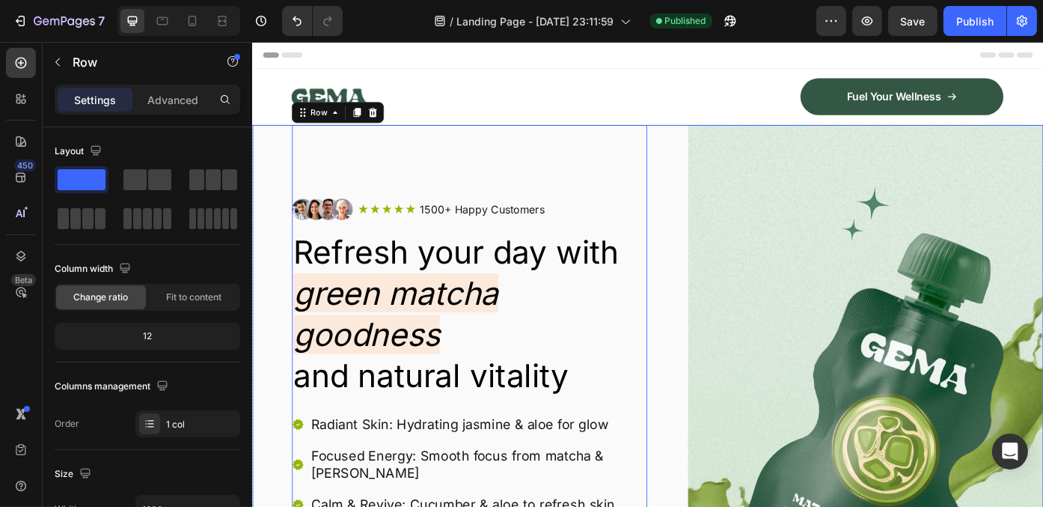
click at [713, 356] on div "Image Icon Icon Icon Icon Icon Icon List 1500+ Happy Customers Text Block Row R…" at bounding box center [700, 490] width 898 height 709
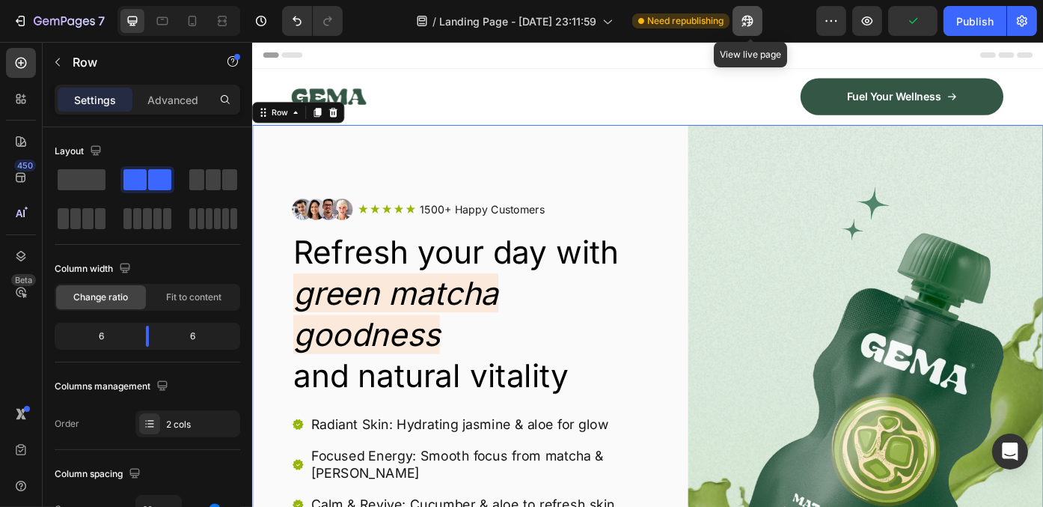
click at [745, 17] on icon "button" at bounding box center [747, 20] width 15 height 15
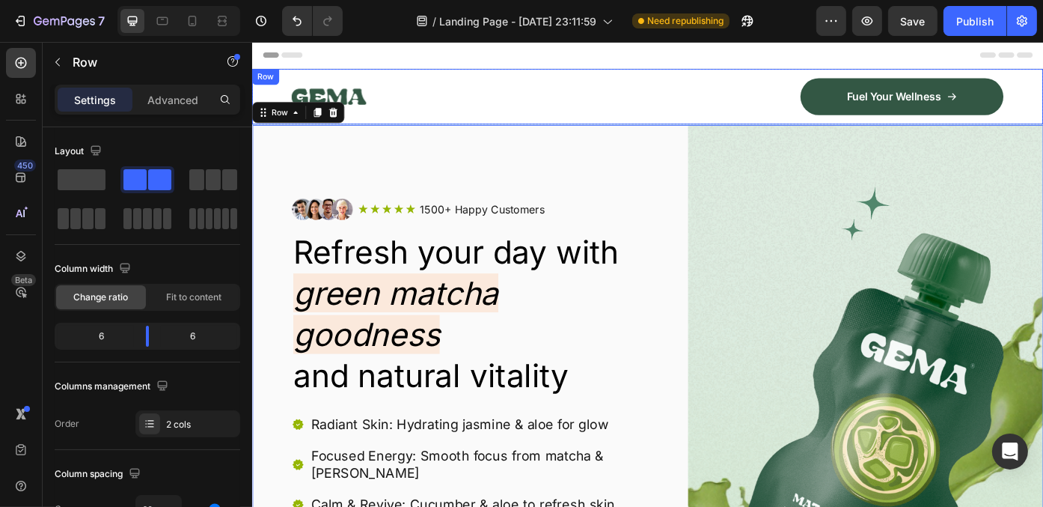
click at [687, 124] on div "Image Fuel Your Wellness Button Row Row" at bounding box center [700, 104] width 898 height 63
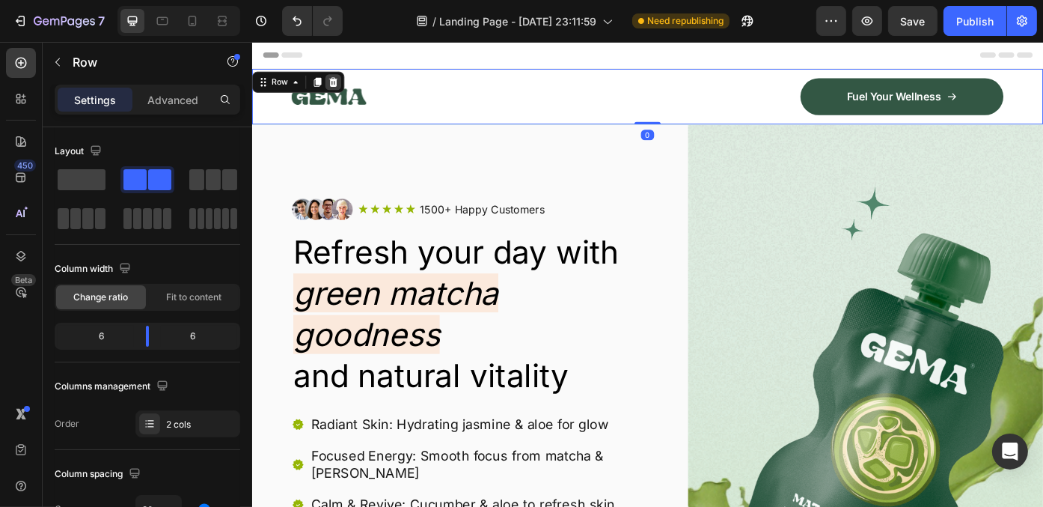
click at [339, 88] on icon at bounding box center [343, 88] width 12 height 12
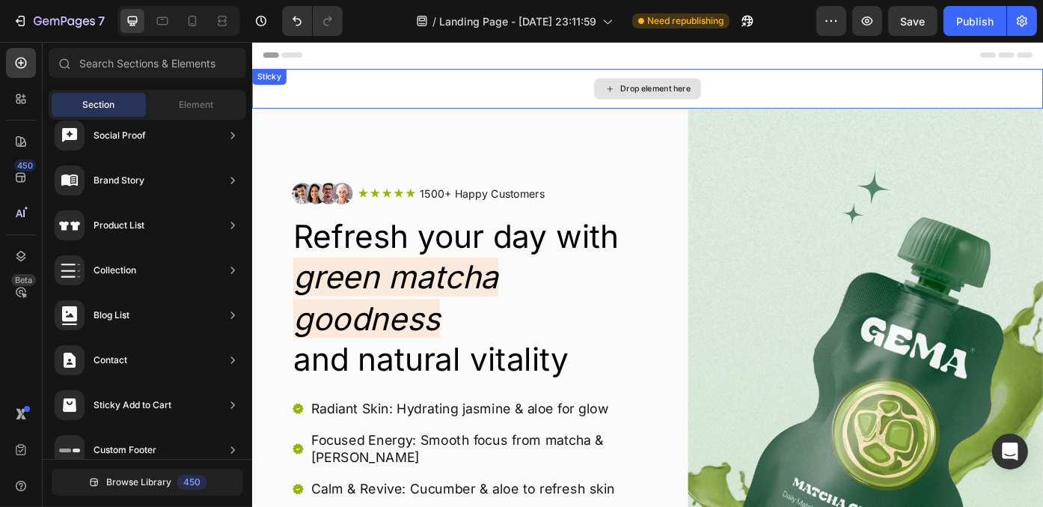
click at [554, 103] on div "Drop element here" at bounding box center [700, 95] width 898 height 45
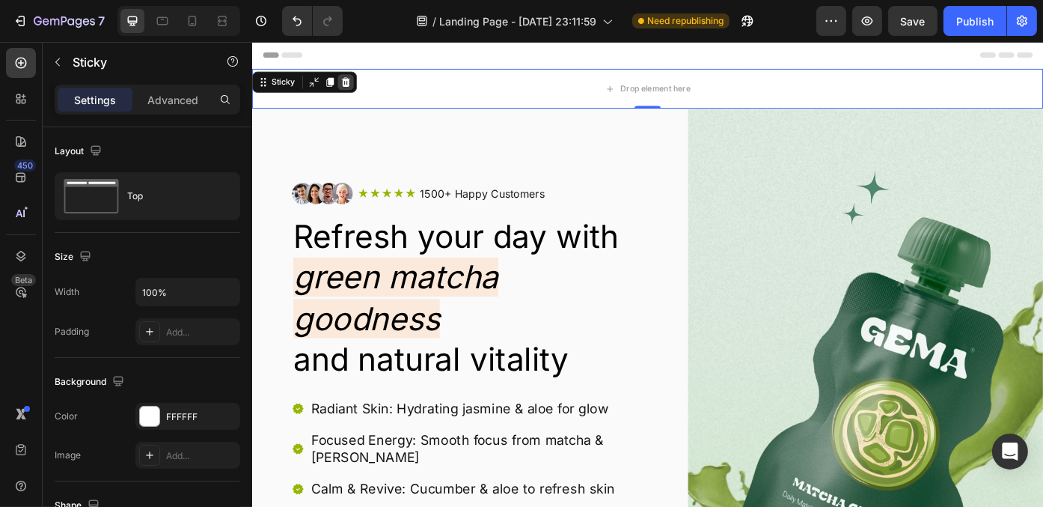
click at [354, 94] on div at bounding box center [358, 88] width 18 height 18
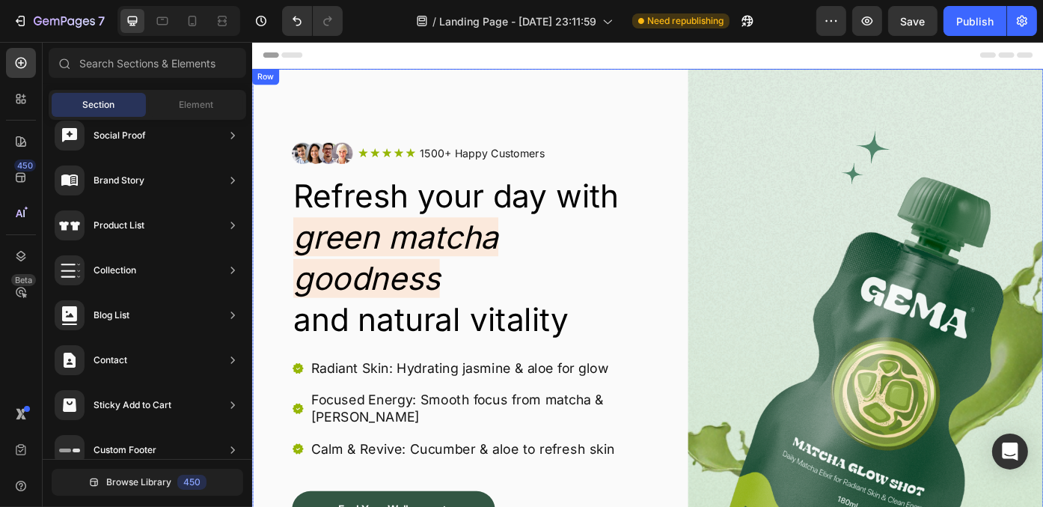
click at [721, 314] on div "Image Icon Icon Icon Icon Icon Icon List 1500+ Happy Customers Text Block Row R…" at bounding box center [700, 427] width 898 height 709
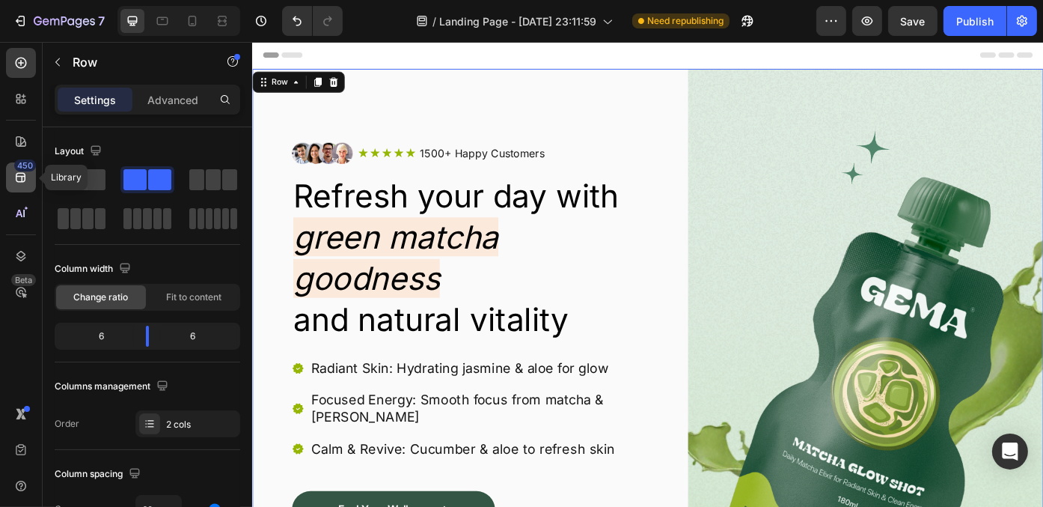
click at [24, 179] on icon at bounding box center [21, 178] width 10 height 10
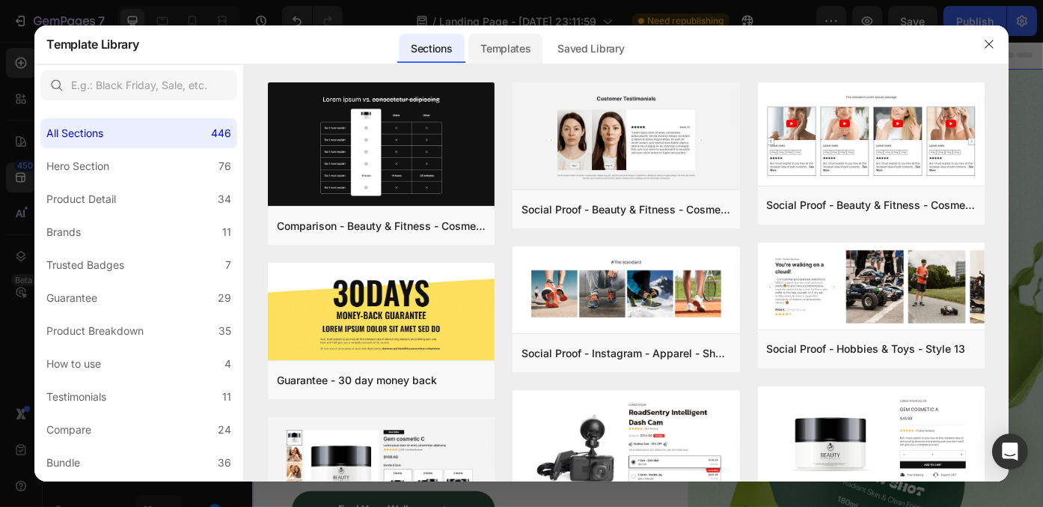
click at [492, 46] on div "Templates" at bounding box center [505, 49] width 74 height 30
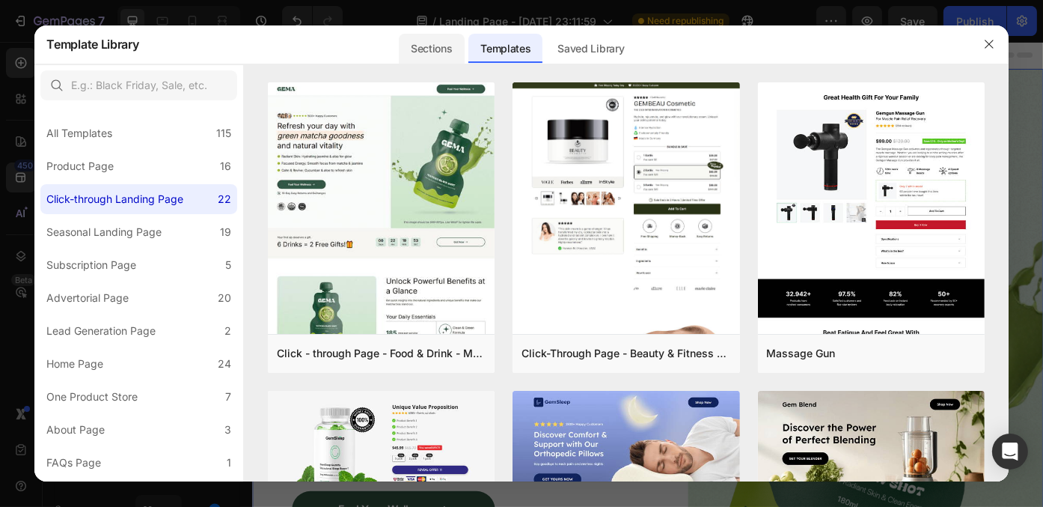
click at [409, 49] on div "Sections" at bounding box center [431, 49] width 65 height 30
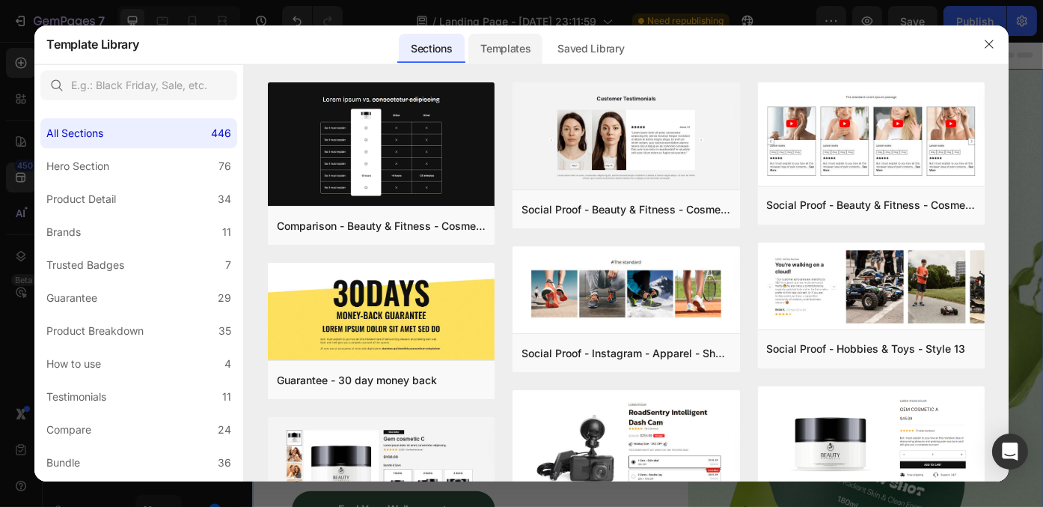
click at [514, 53] on div "Templates" at bounding box center [505, 49] width 74 height 30
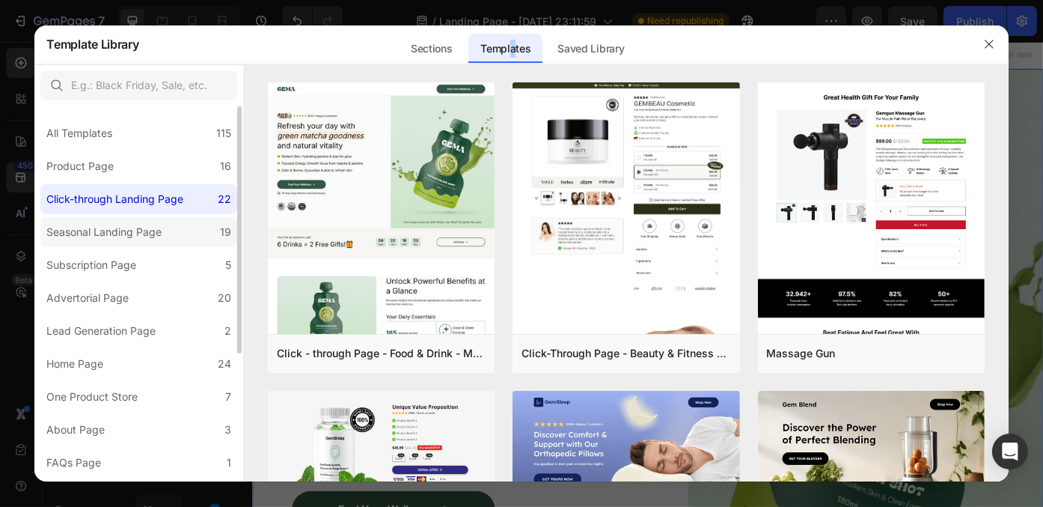
click at [135, 237] on div "Seasonal Landing Page" at bounding box center [103, 232] width 115 height 18
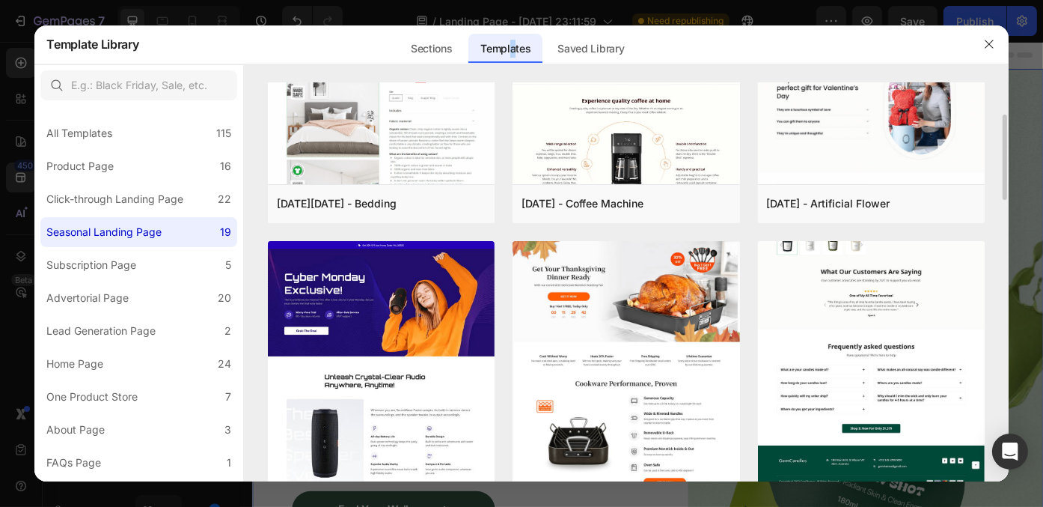
scroll to position [224, 0]
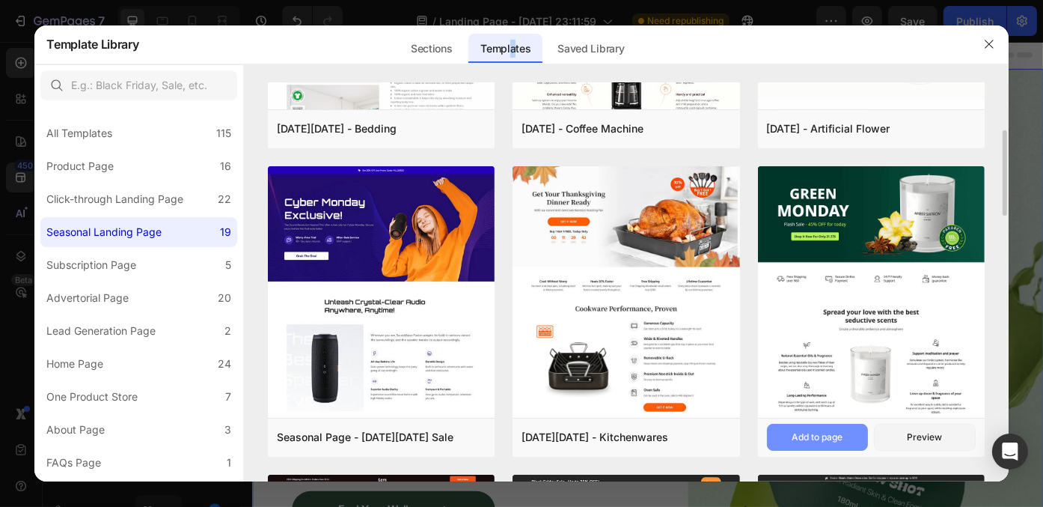
click at [834, 440] on div "Add to page" at bounding box center [817, 436] width 51 height 13
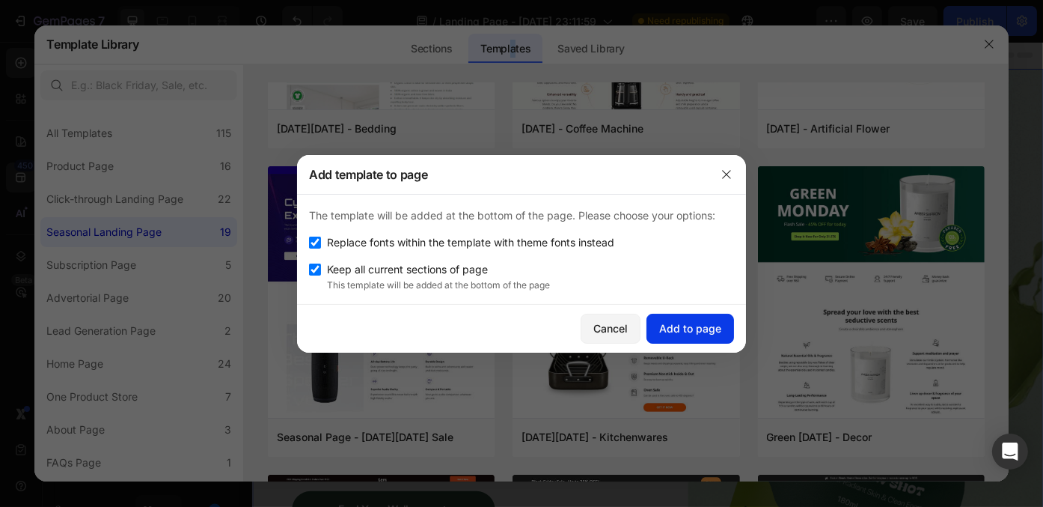
click at [682, 331] on div "Add to page" at bounding box center [690, 328] width 62 height 16
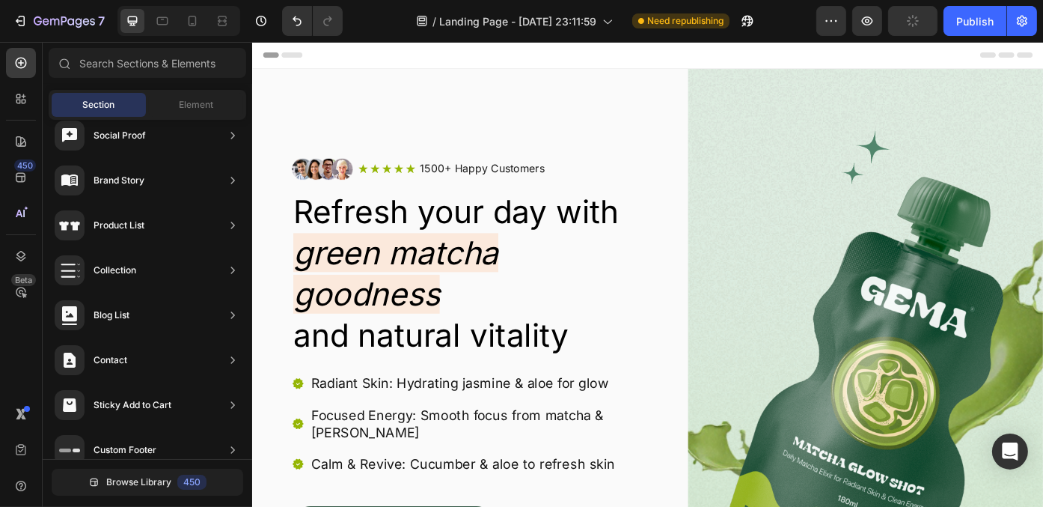
scroll to position [0, 0]
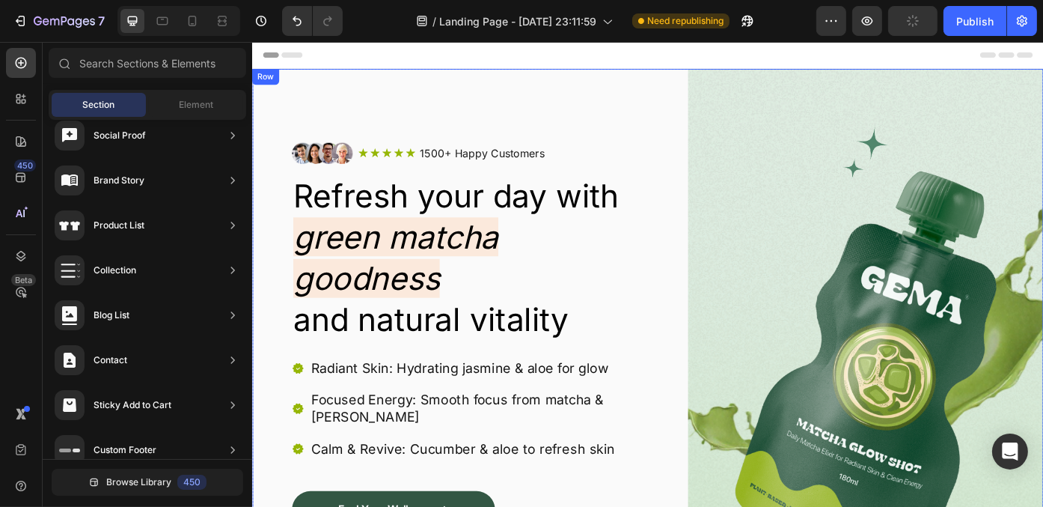
click at [715, 103] on div "Image Icon Icon Icon Icon Icon Icon List 1500+ Happy Customers Text Block Row R…" at bounding box center [700, 409] width 898 height 672
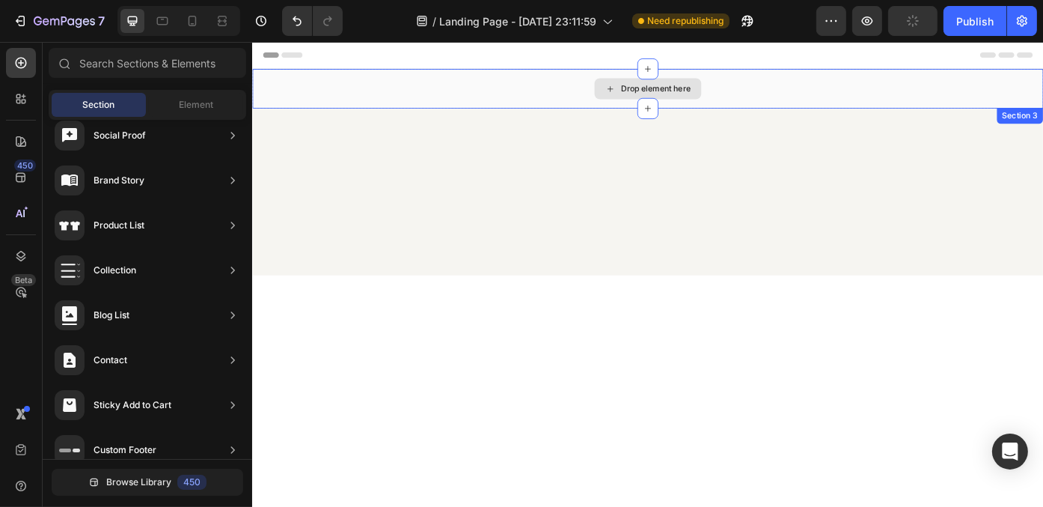
click at [525, 103] on div "Drop element here" at bounding box center [700, 95] width 898 height 45
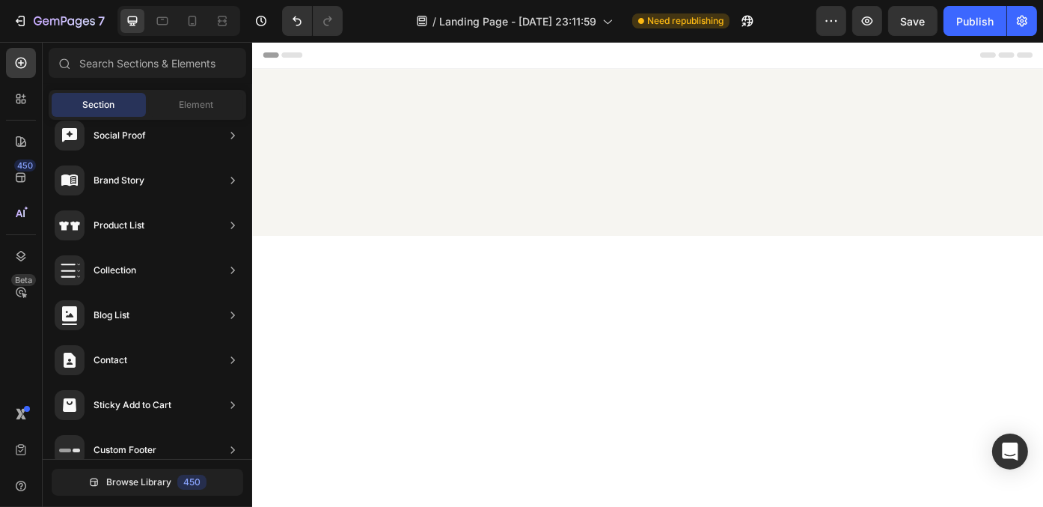
click at [571, 141] on div at bounding box center [700, 167] width 898 height 189
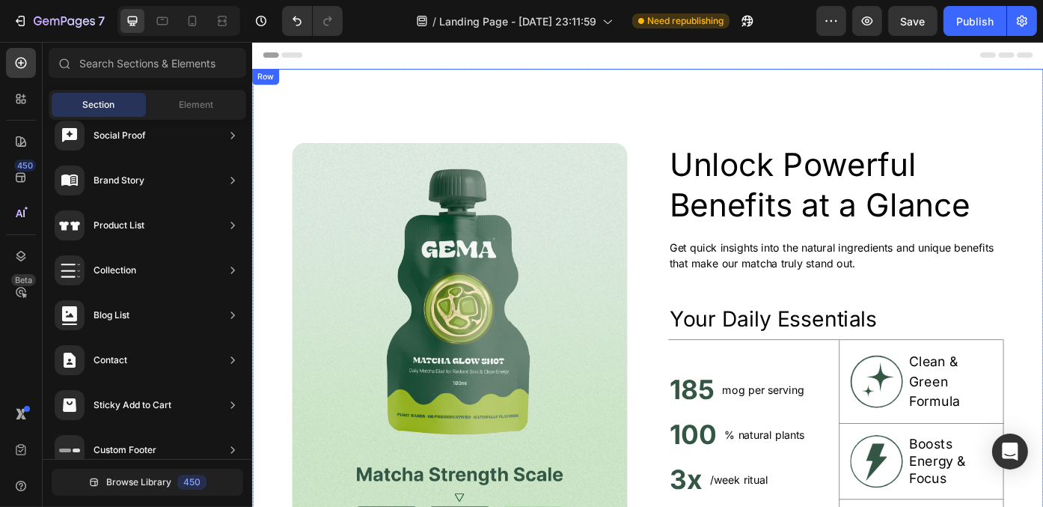
click at [682, 114] on div "Image Unlock Powerful Benefits at a Glance Heading Get quick insights into the …" at bounding box center [700, 401] width 898 height 657
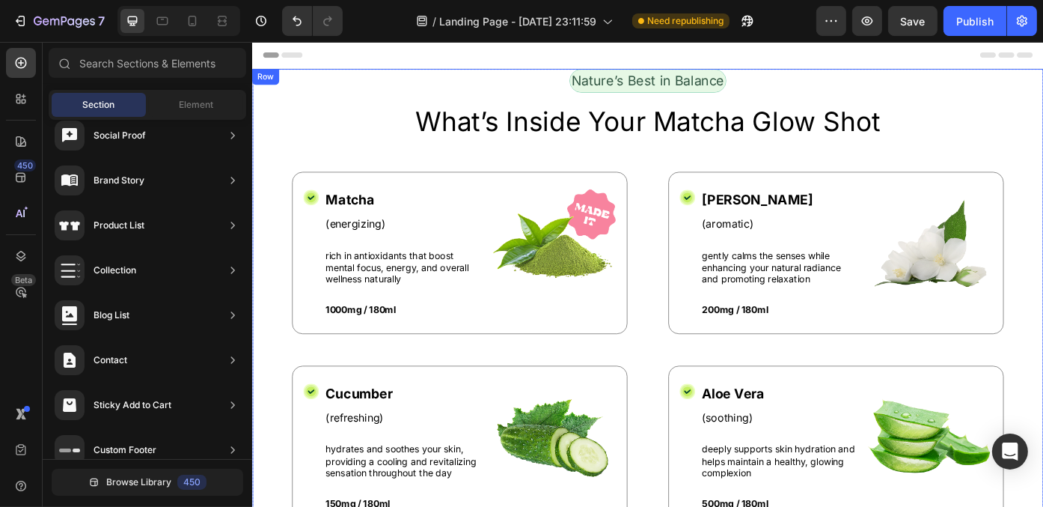
click at [264, 89] on div "Row" at bounding box center [266, 82] width 31 height 18
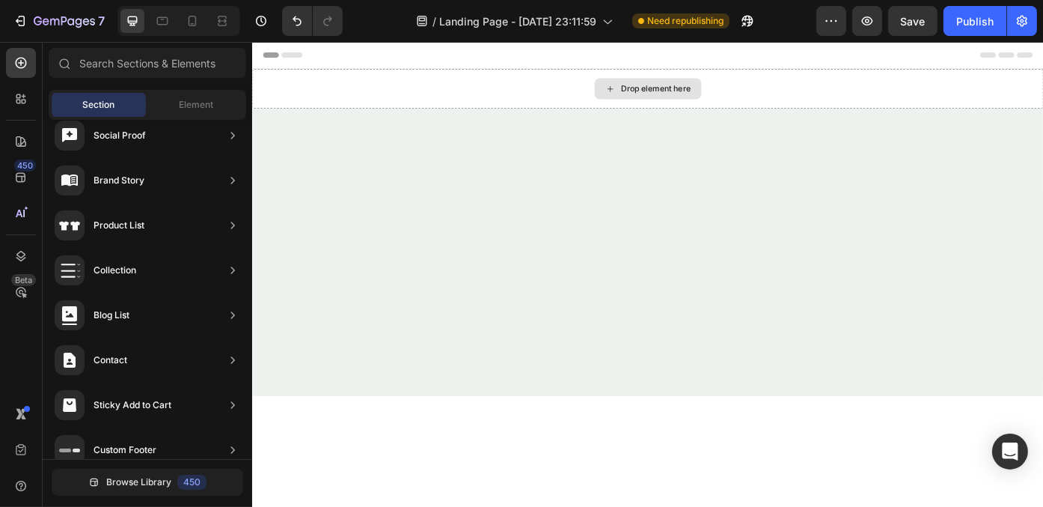
click at [297, 96] on div "Drop element here" at bounding box center [700, 95] width 898 height 45
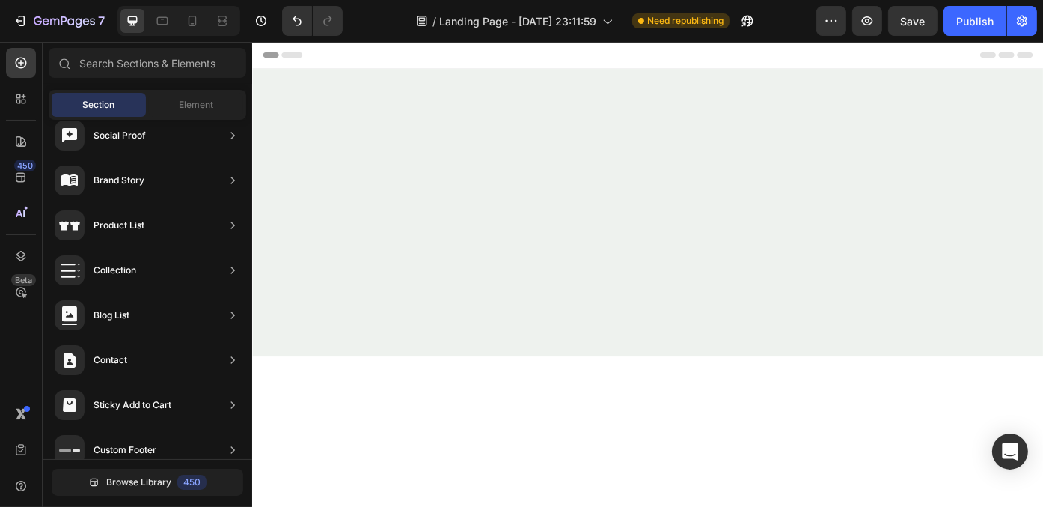
click at [297, 96] on div at bounding box center [700, 236] width 898 height 326
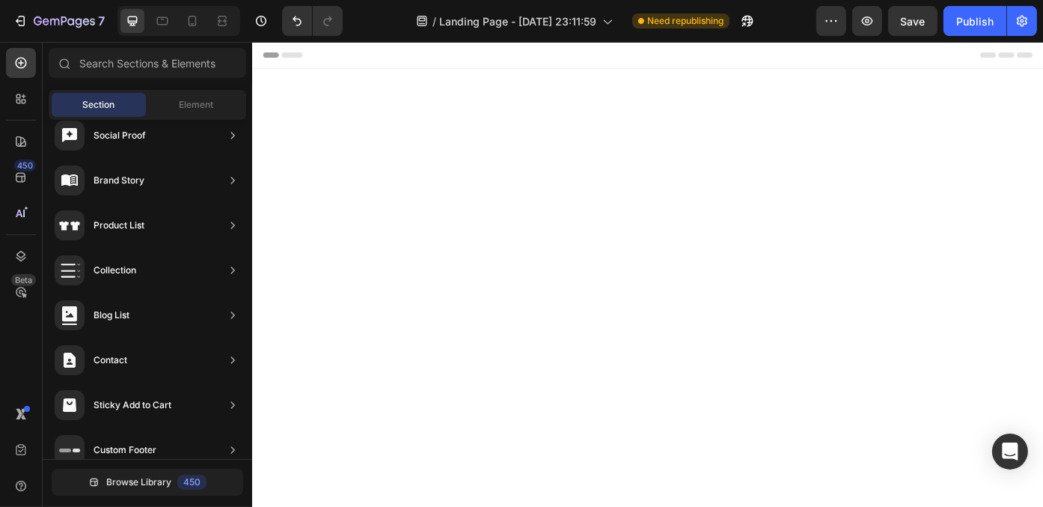
click at [297, 96] on div at bounding box center [700, 408] width 898 height 671
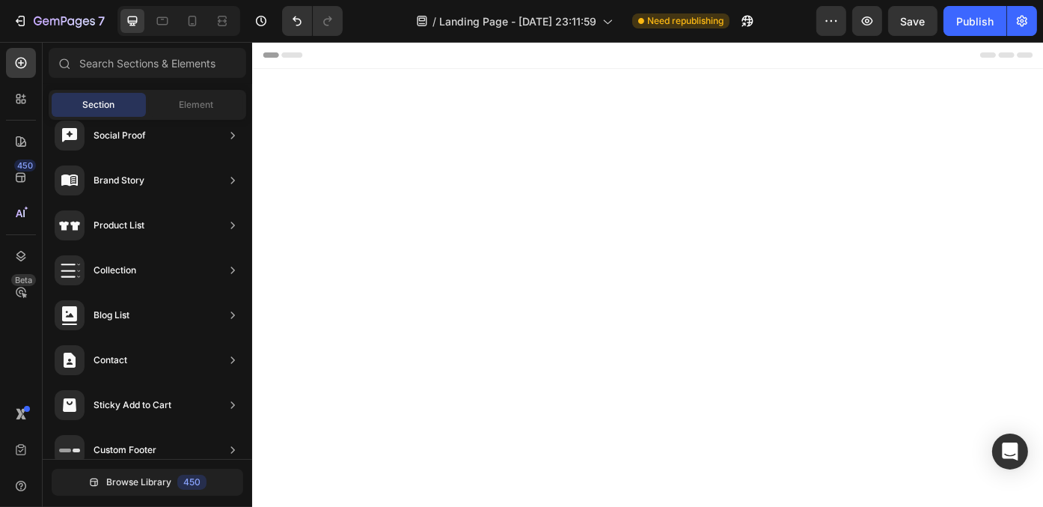
click at [297, 96] on div at bounding box center [700, 329] width 898 height 513
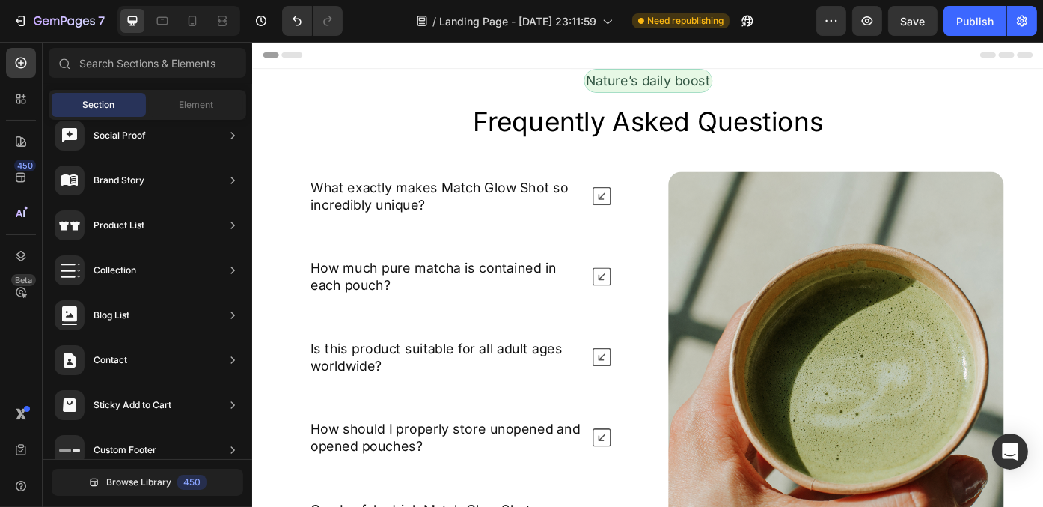
scroll to position [374, 0]
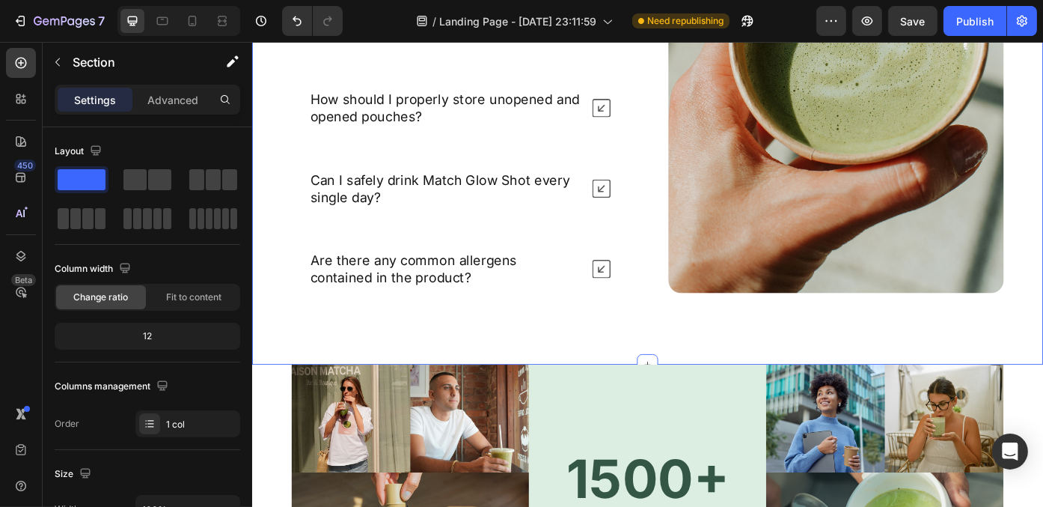
click at [268, 119] on div "Nature’s daily boost Text Block Row Frequently Asked Questions Heading What exa…" at bounding box center [700, 52] width 898 height 709
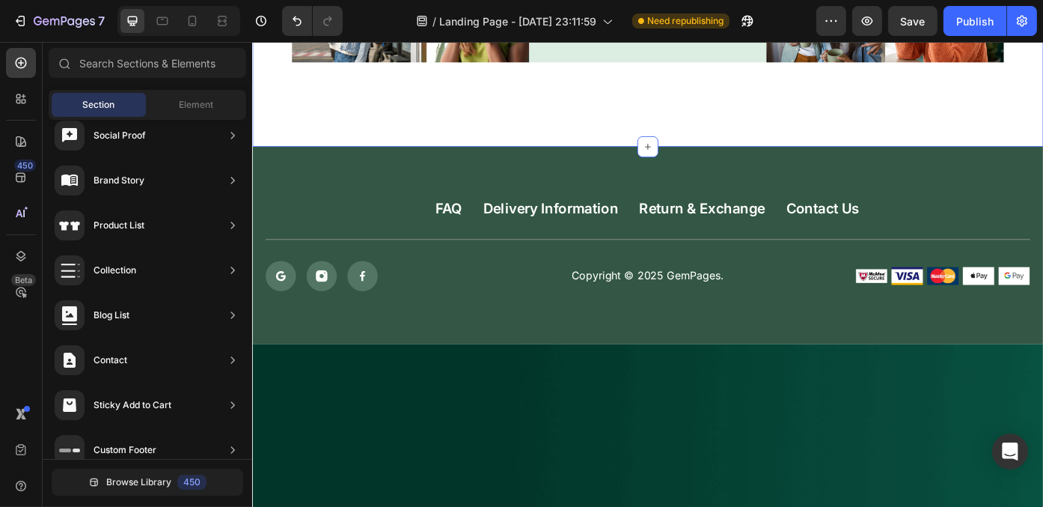
scroll to position [0, 0]
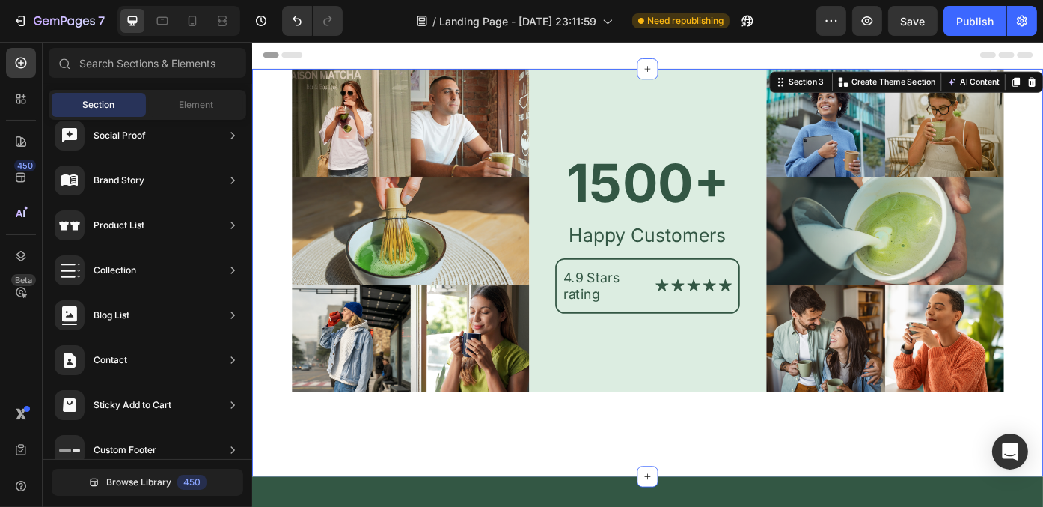
click at [270, 121] on div "Image 1500+ Heading Happy Customers Text Block 4.9 Stars rating Text Block Icon…" at bounding box center [700, 304] width 898 height 462
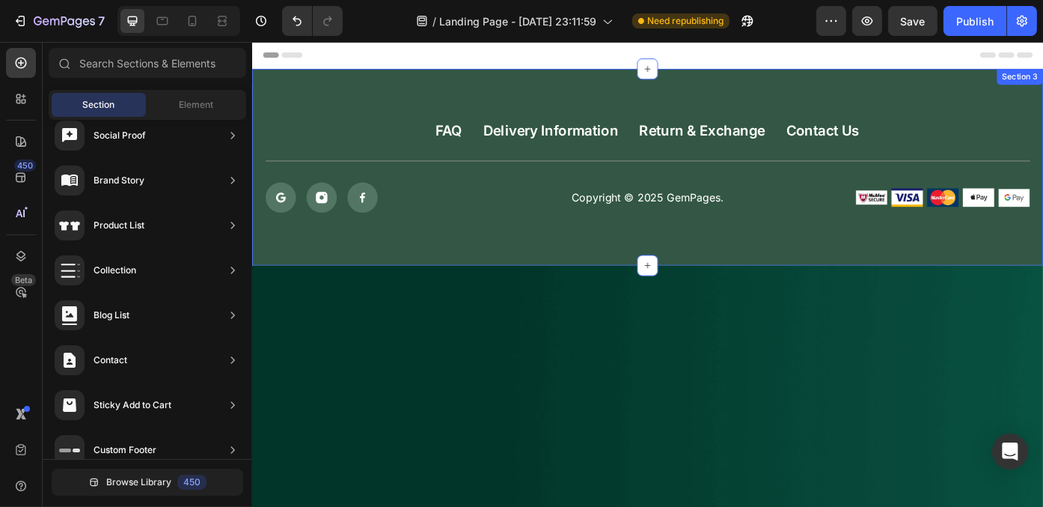
click at [271, 121] on div "FAQ Button Delivery Information Button Return & Exchange Button Contact Us Butt…" at bounding box center [700, 184] width 898 height 223
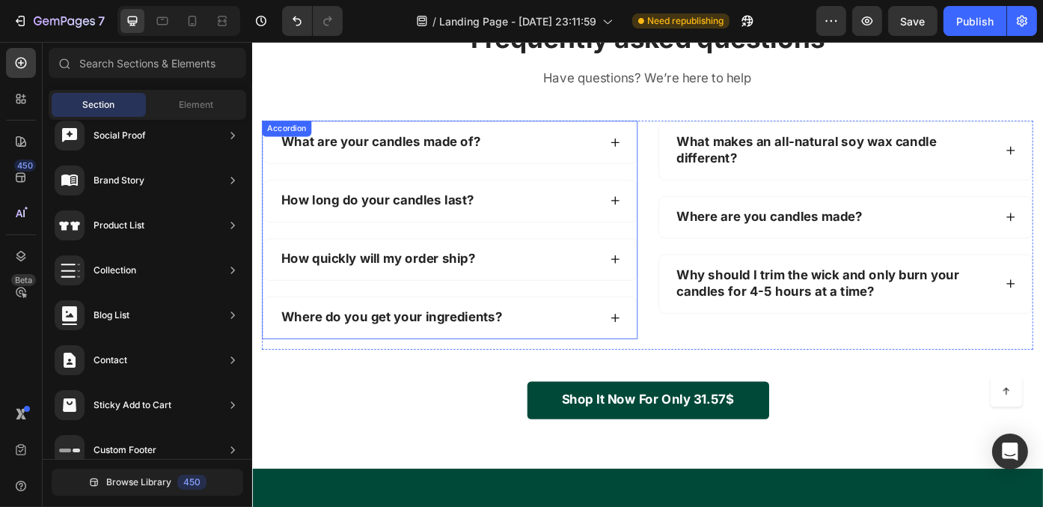
scroll to position [2252, 0]
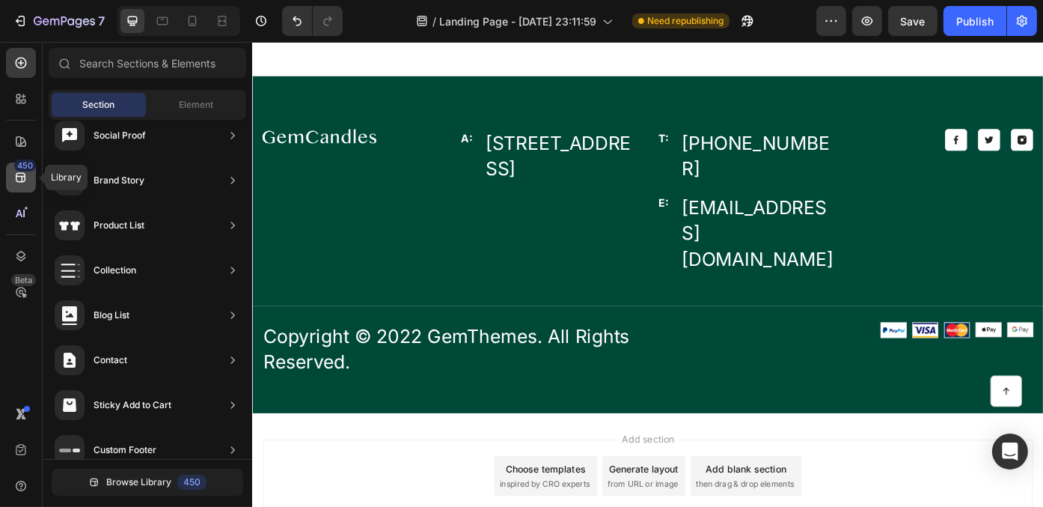
click at [16, 162] on div "450" at bounding box center [25, 165] width 22 height 12
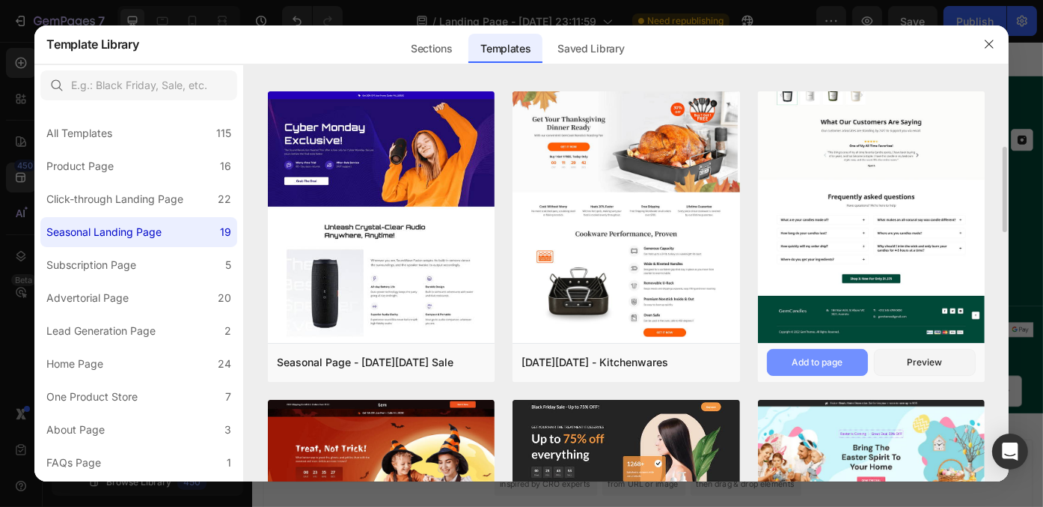
scroll to position [374, 0]
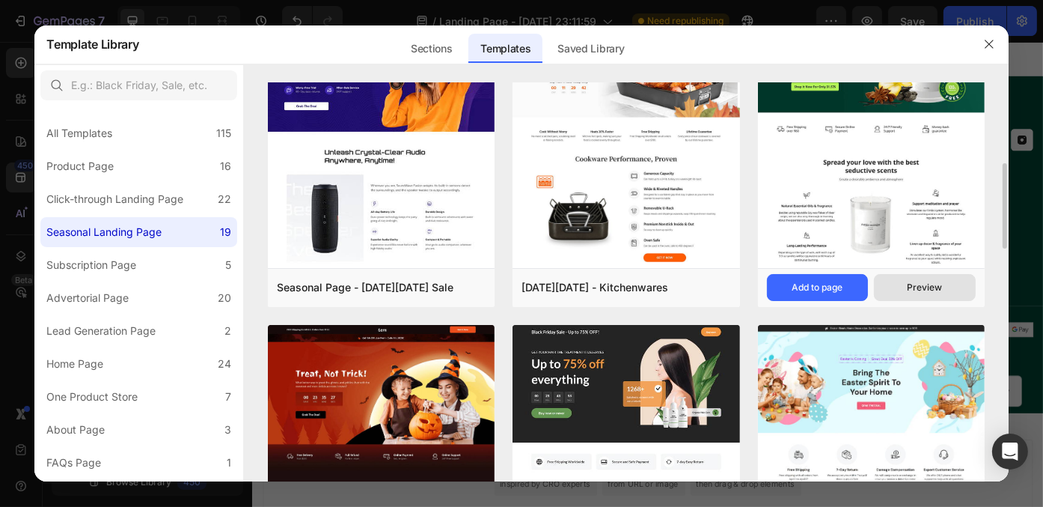
click at [933, 290] on div "Preview" at bounding box center [924, 287] width 35 height 13
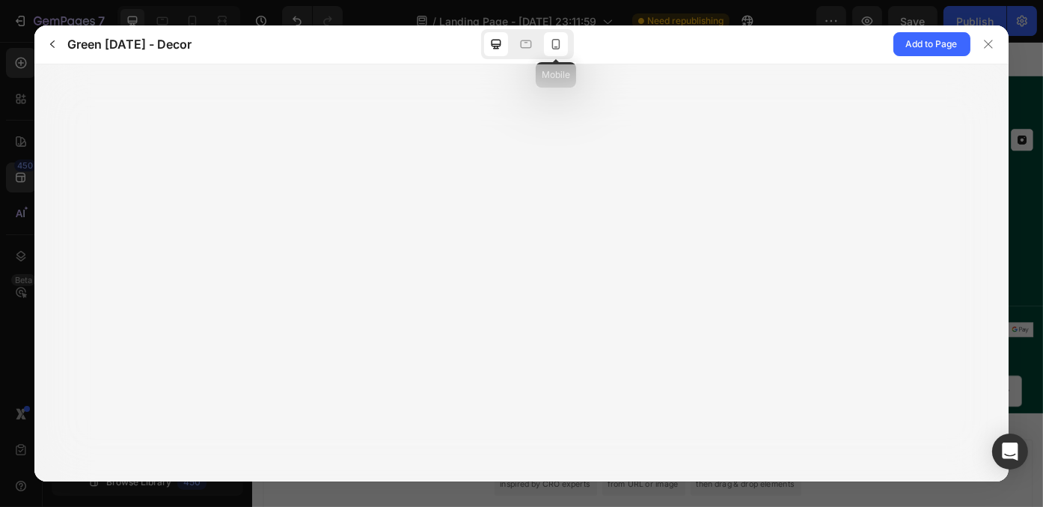
click at [560, 44] on icon at bounding box center [555, 44] width 15 height 15
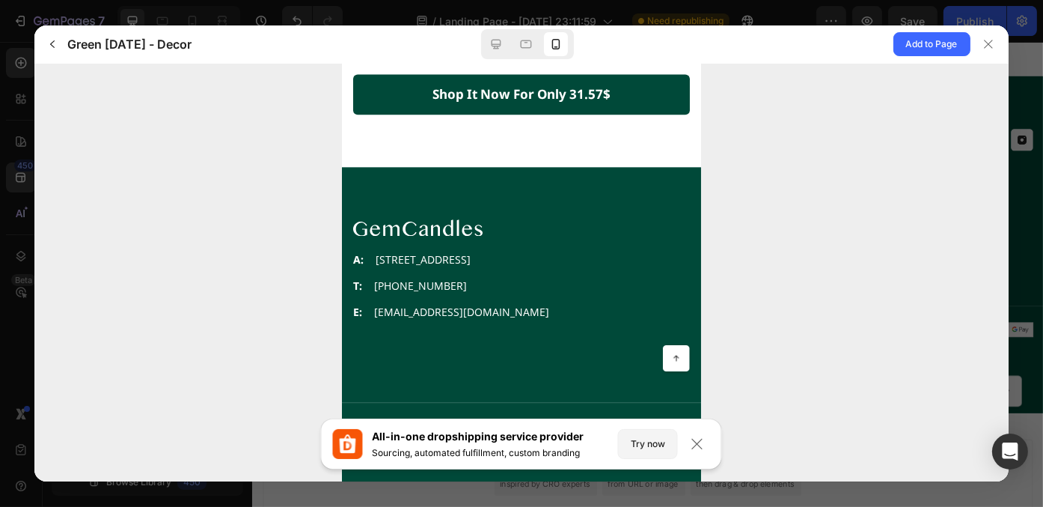
scroll to position [4051, 0]
click at [498, 35] on div at bounding box center [496, 44] width 24 height 24
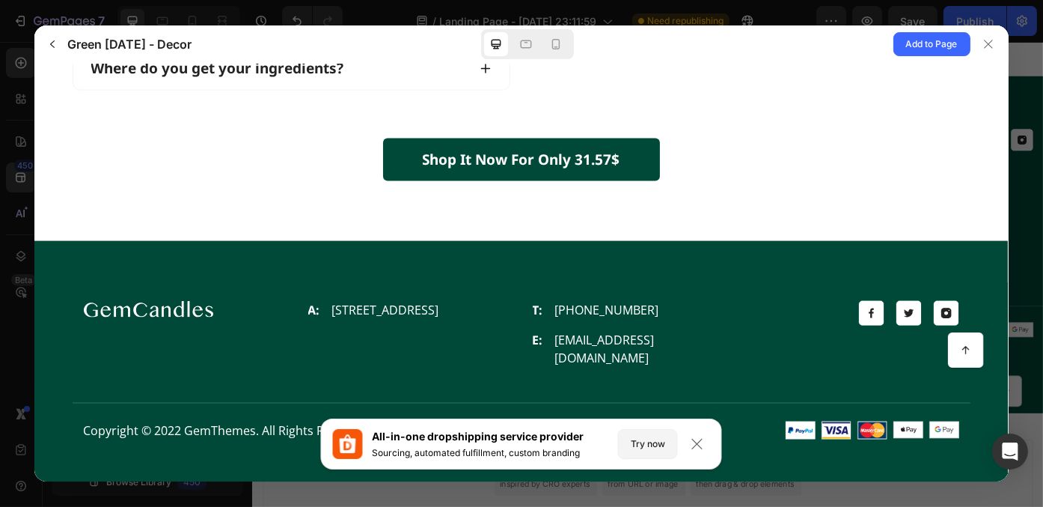
scroll to position [2558, 0]
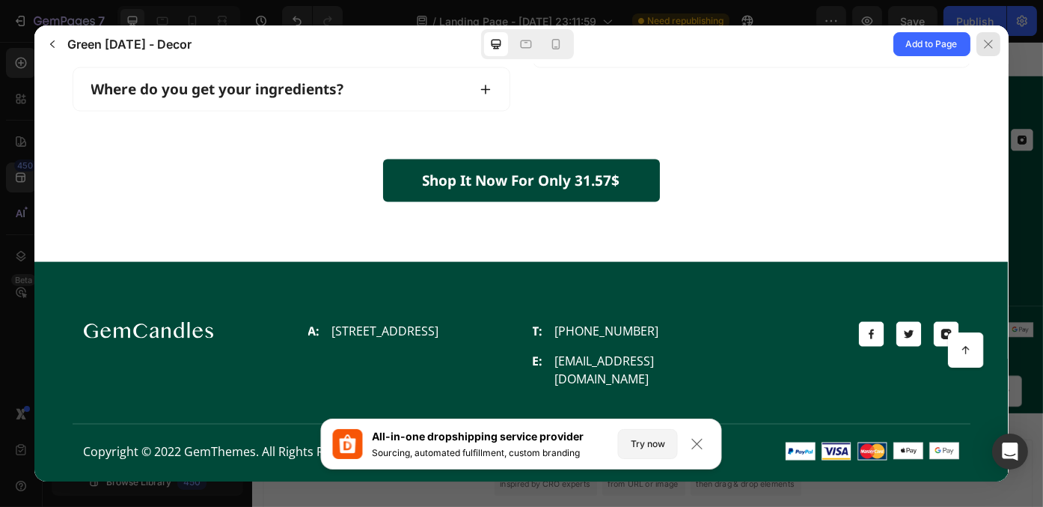
click at [990, 46] on icon at bounding box center [988, 44] width 12 height 12
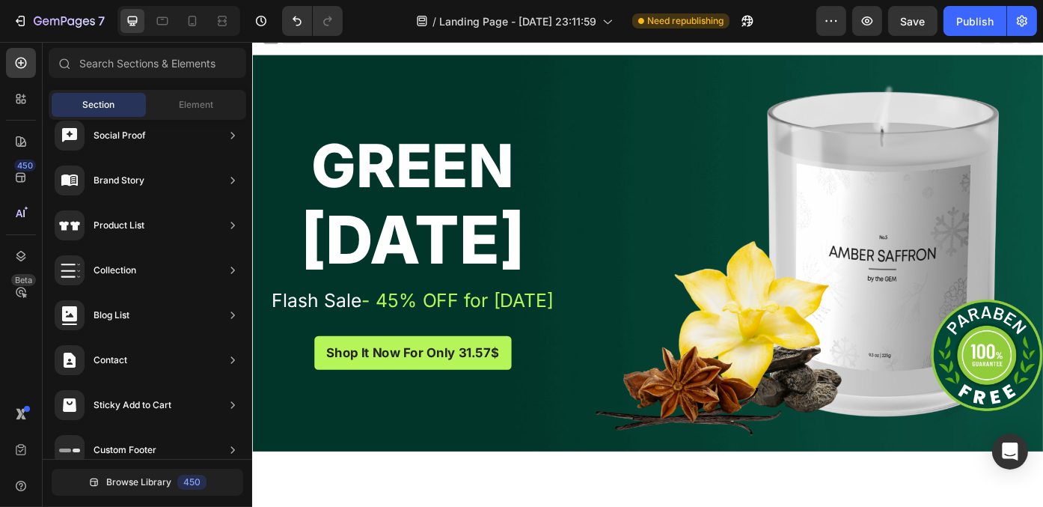
scroll to position [0, 0]
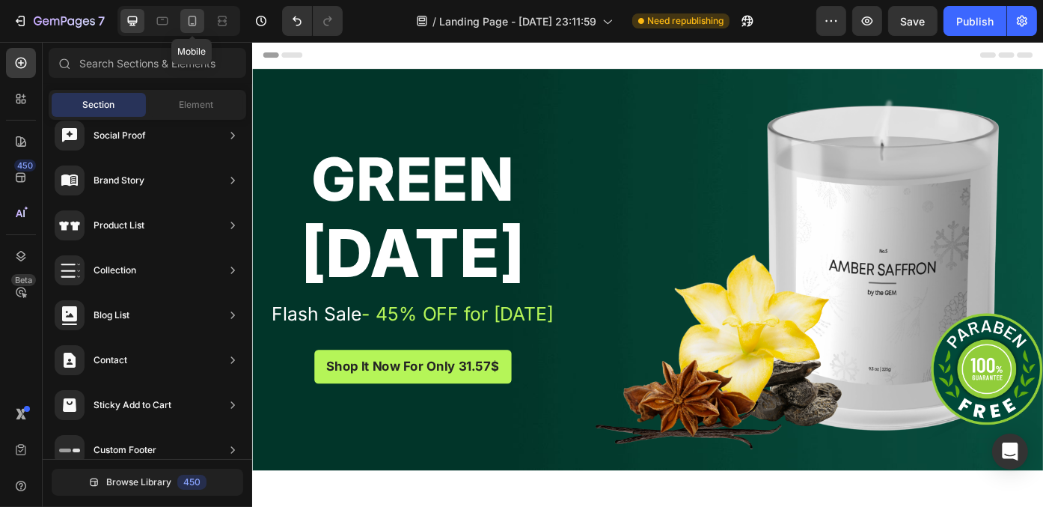
click at [199, 17] on icon at bounding box center [192, 20] width 15 height 15
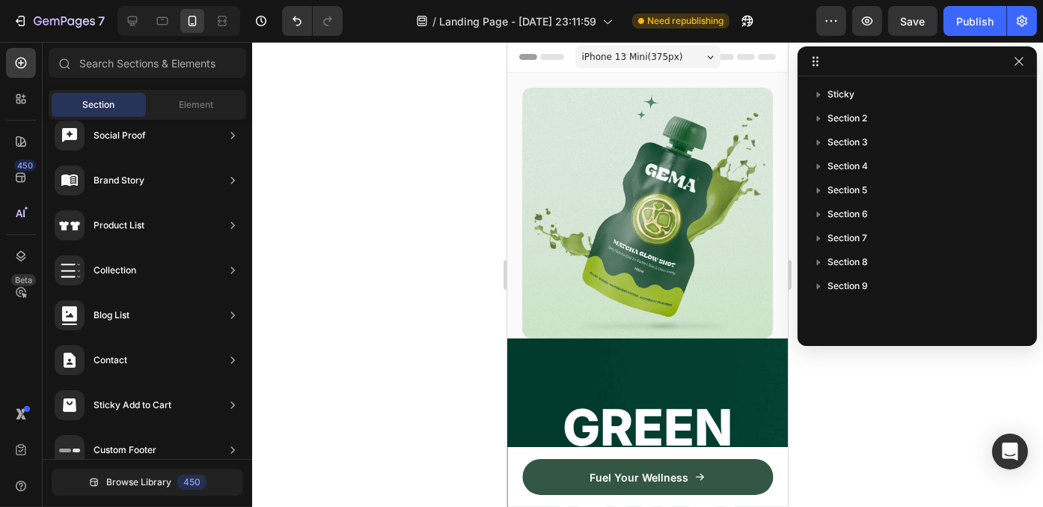
click at [401, 264] on div at bounding box center [647, 274] width 791 height 465
click at [1018, 61] on icon "button" at bounding box center [1019, 61] width 8 height 8
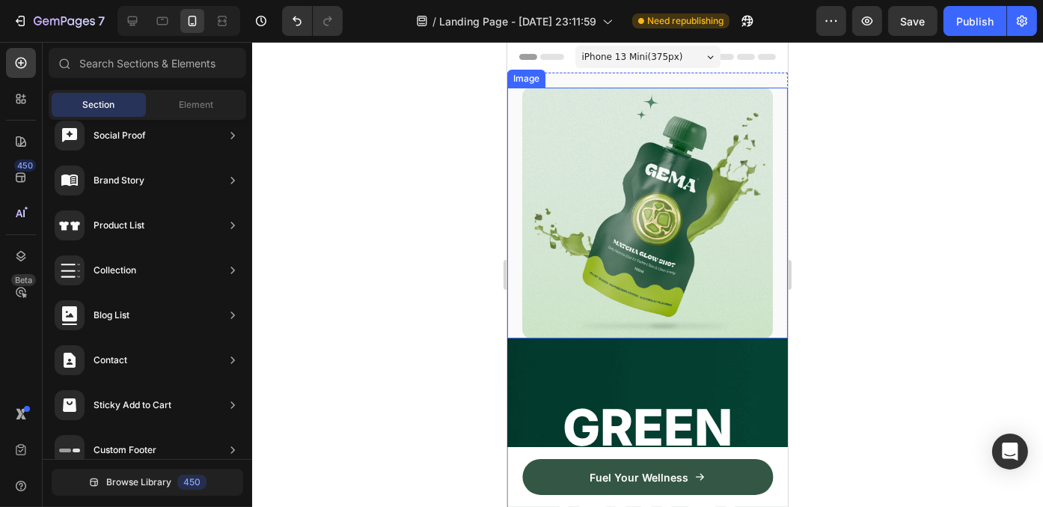
click at [717, 189] on img at bounding box center [647, 213] width 251 height 251
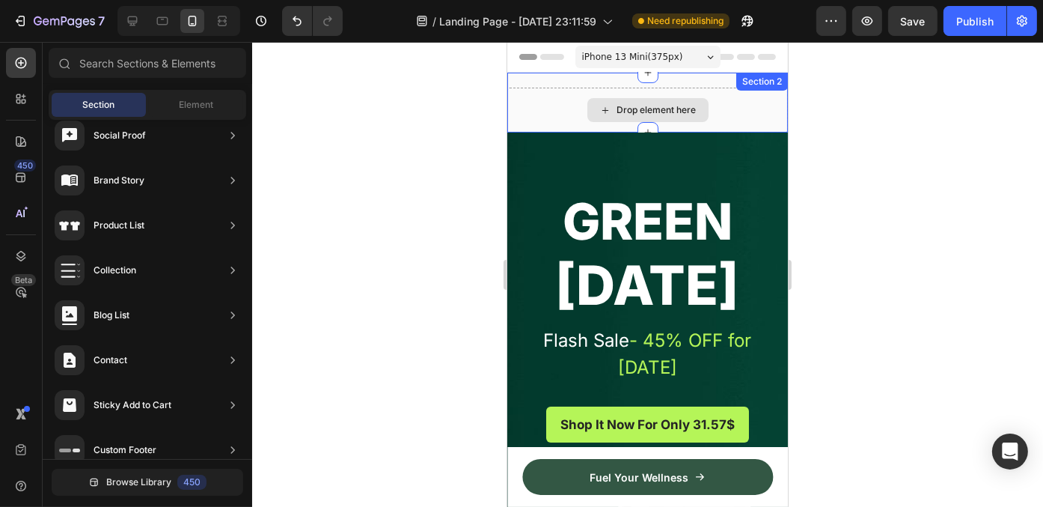
click at [718, 114] on div "Drop element here" at bounding box center [647, 110] width 281 height 45
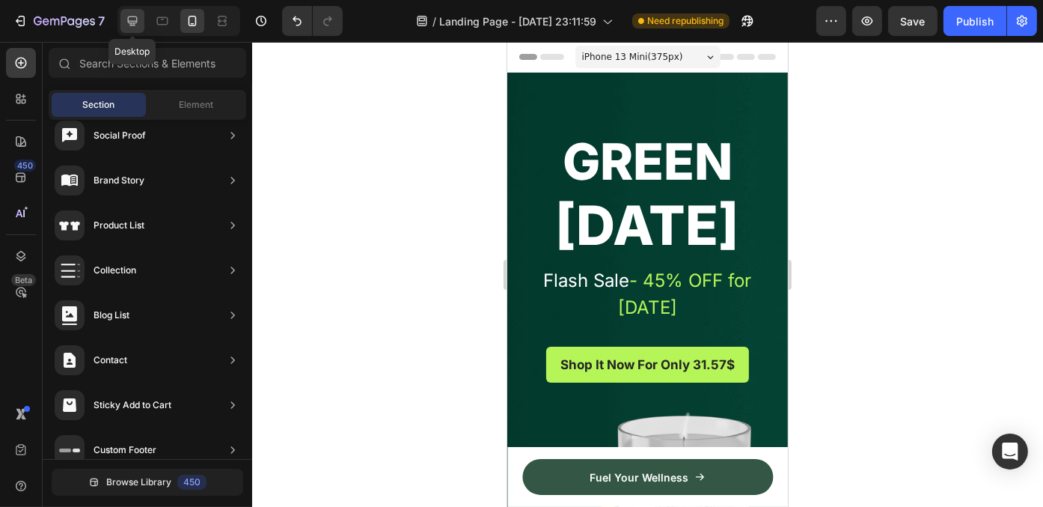
click at [131, 19] on icon at bounding box center [132, 20] width 15 height 15
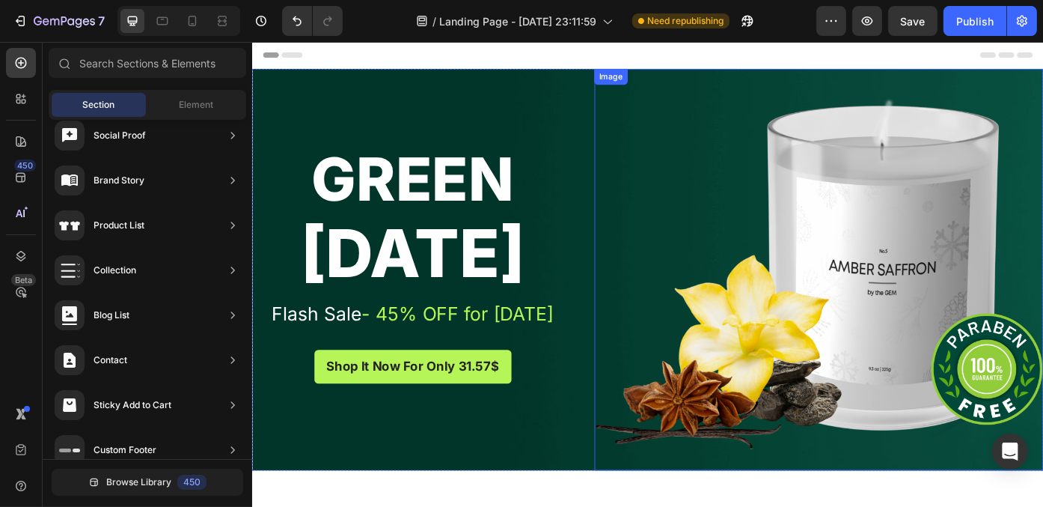
click at [859, 338] on img at bounding box center [895, 301] width 510 height 456
